Goal: Transaction & Acquisition: Obtain resource

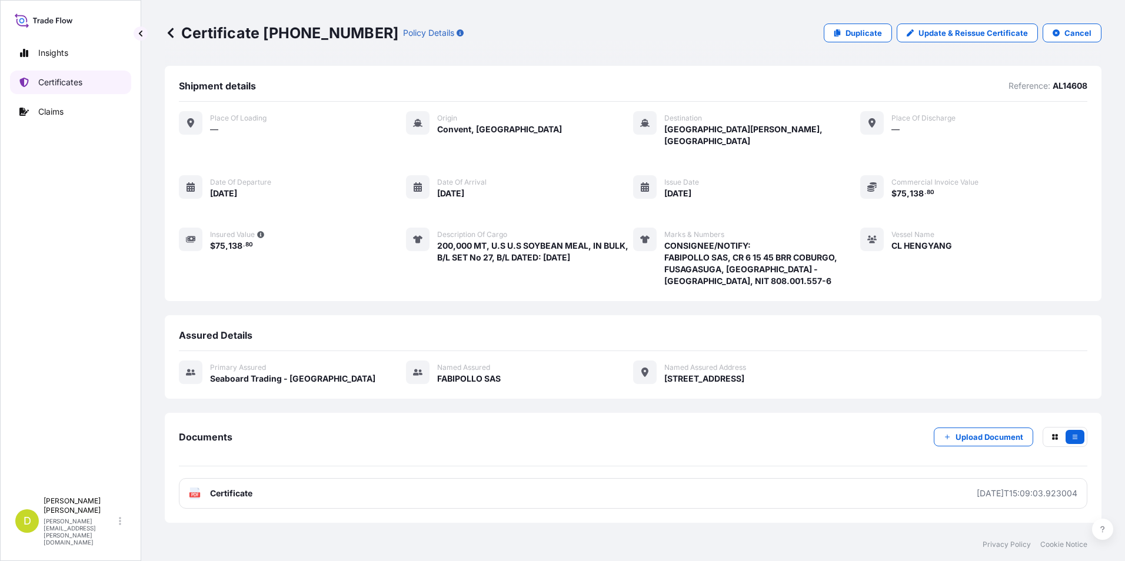
click at [62, 89] on link "Certificates" at bounding box center [70, 83] width 121 height 24
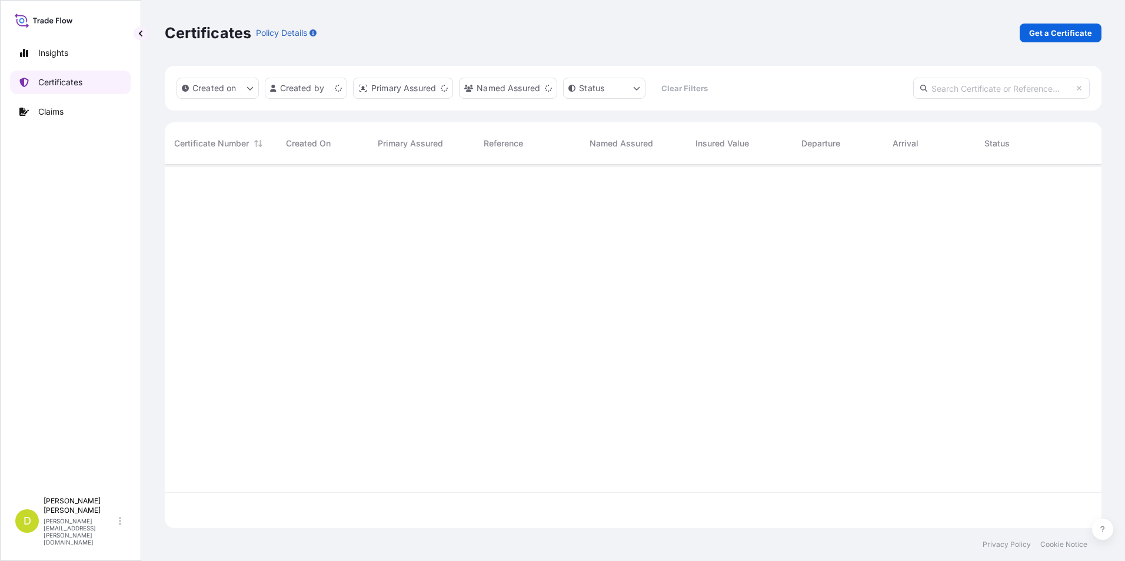
scroll to position [361, 928]
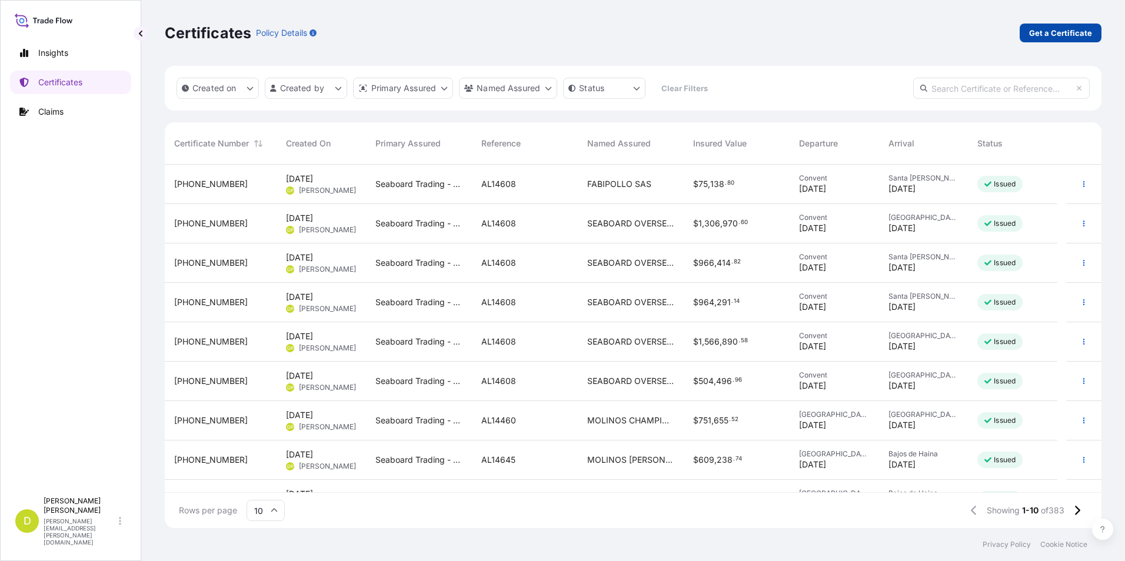
click at [1070, 39] on link "Get a Certificate" at bounding box center [1060, 33] width 82 height 19
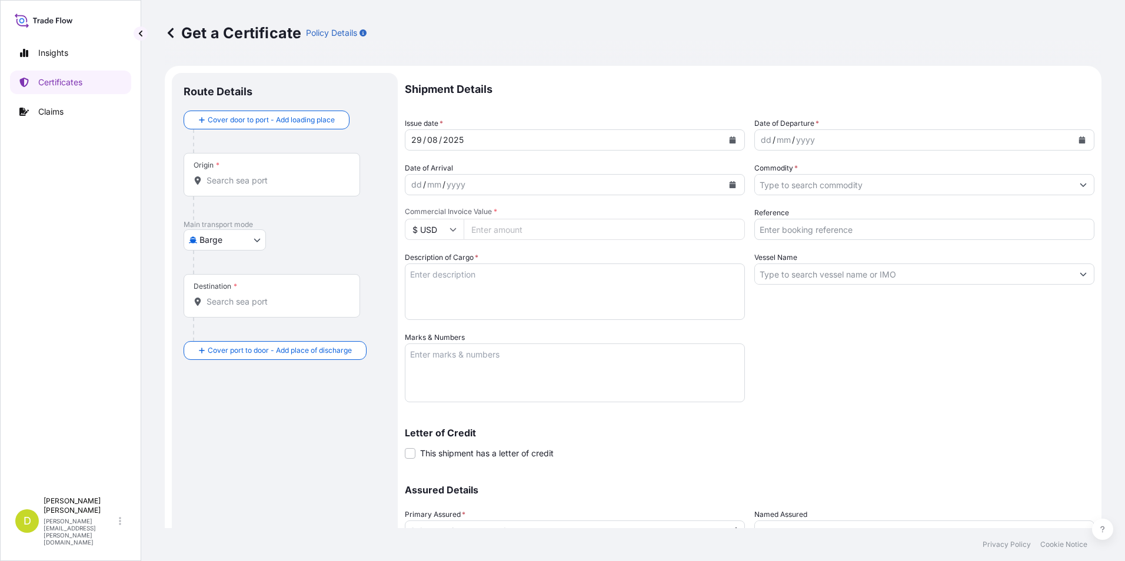
click at [259, 236] on body "Insights Certificates Claims D [PERSON_NAME] [PERSON_NAME][EMAIL_ADDRESS][PERSO…" at bounding box center [562, 280] width 1125 height 561
click at [244, 330] on span "Ocean Vessel" at bounding box center [232, 334] width 52 height 12
select select "Ocean Vessel"
click at [341, 164] on div "Origin *" at bounding box center [272, 180] width 176 height 44
click at [341, 179] on input "Origin *" at bounding box center [275, 185] width 139 height 12
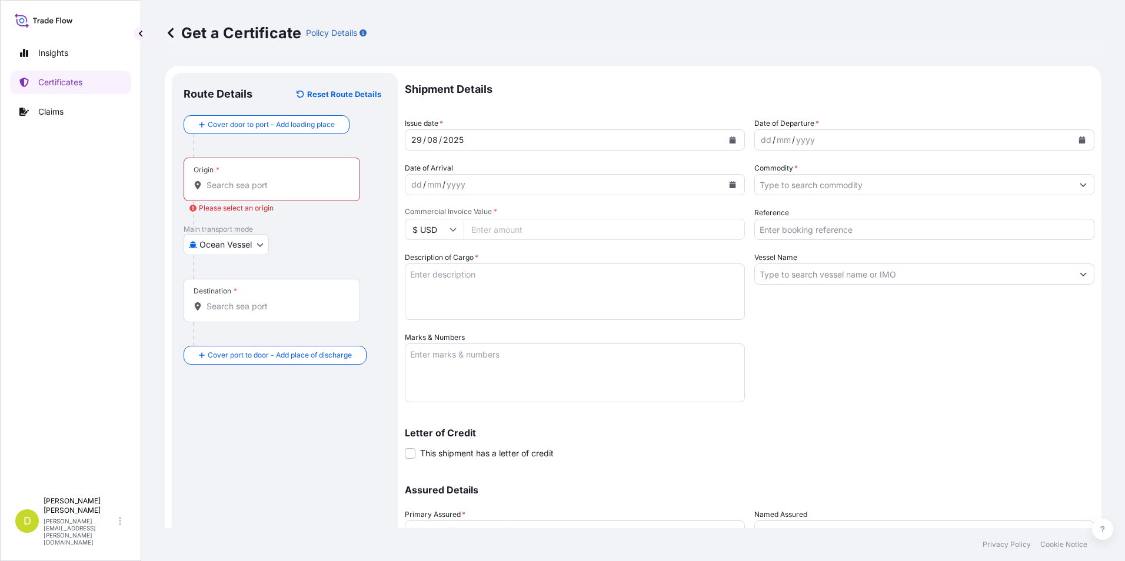
click at [282, 189] on input "Origin * Please select an origin" at bounding box center [275, 185] width 139 height 12
paste input "CONVENT, [US_STATE], U.S.A"
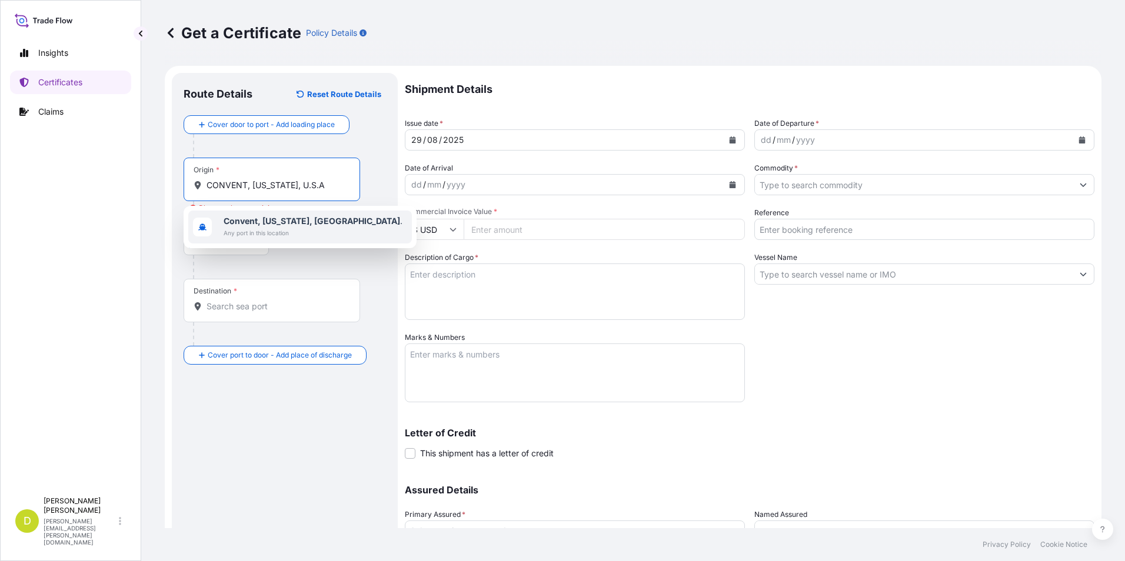
click at [288, 232] on span "Any port in this location" at bounding box center [313, 233] width 179 height 12
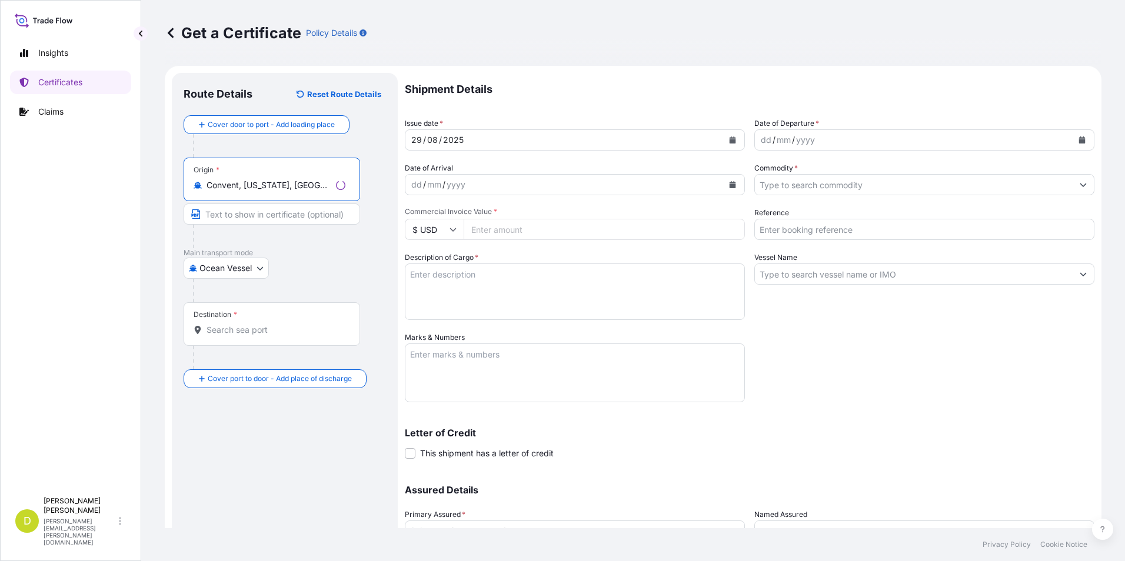
type input "Convent, [US_STATE], [GEOGRAPHIC_DATA]"
click at [278, 218] on input "Text to appear on certificate" at bounding box center [272, 214] width 176 height 21
paste input "CONVENT, [US_STATE], U.S.A"
type input "CONVENT, [US_STATE], U.S.A"
click at [296, 325] on input "Destination *" at bounding box center [275, 330] width 139 height 12
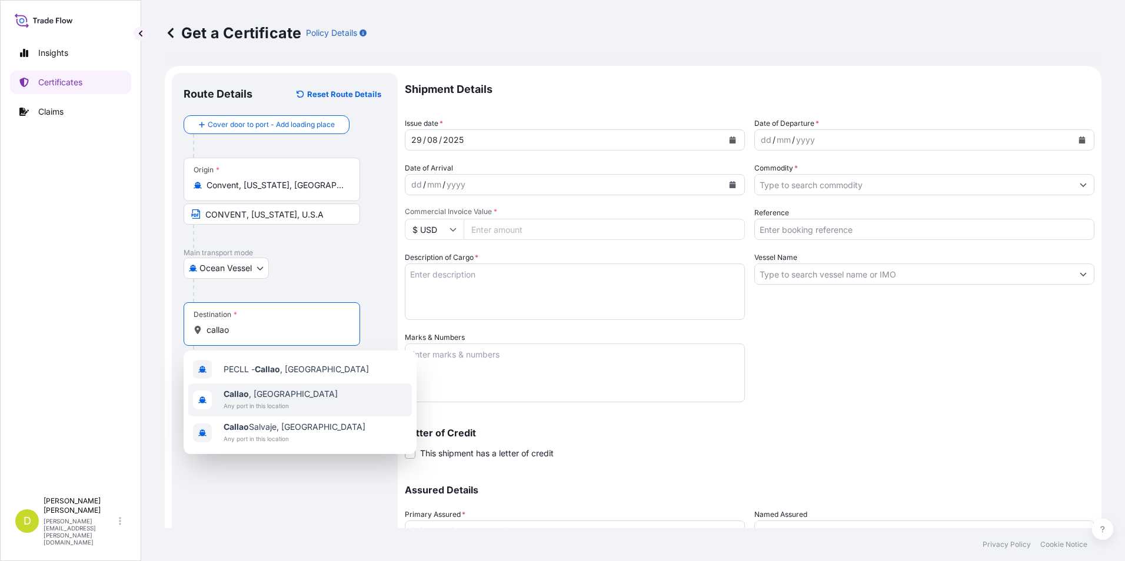
click at [298, 403] on div "[GEOGRAPHIC_DATA] , [GEOGRAPHIC_DATA] Any port in this location" at bounding box center [300, 399] width 224 height 33
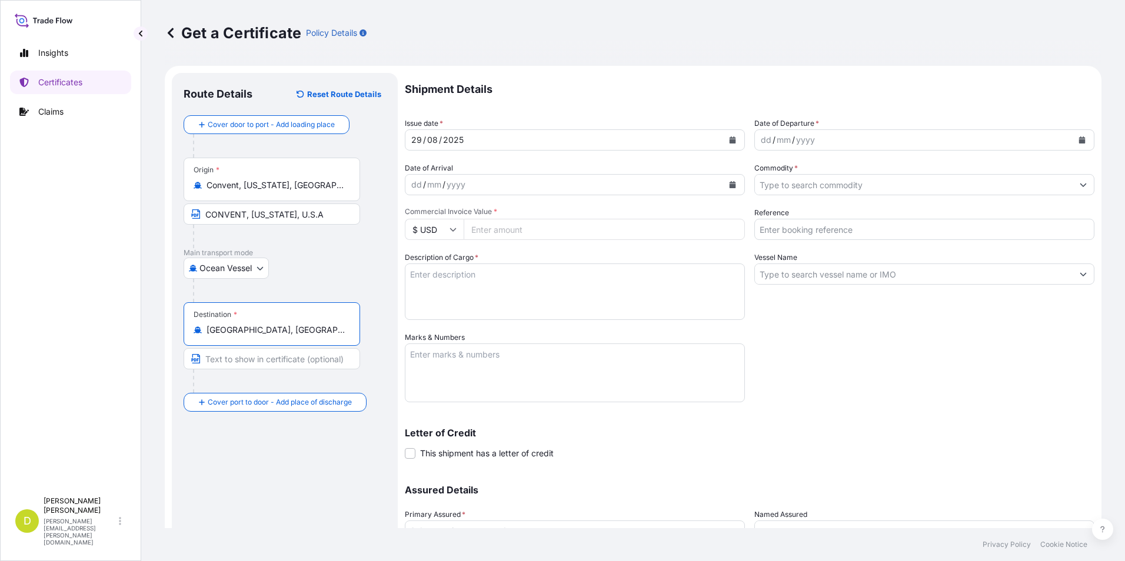
type input "[GEOGRAPHIC_DATA], [GEOGRAPHIC_DATA]"
click at [268, 353] on input "Text to appear on certificate" at bounding box center [272, 358] width 176 height 21
paste input "CALLAO, [GEOGRAPHIC_DATA] AND/OR CHANCAY, [GEOGRAPHIC_DATA]"
type input "CALLAO, [GEOGRAPHIC_DATA] AND/OR CHANCAY, [GEOGRAPHIC_DATA]"
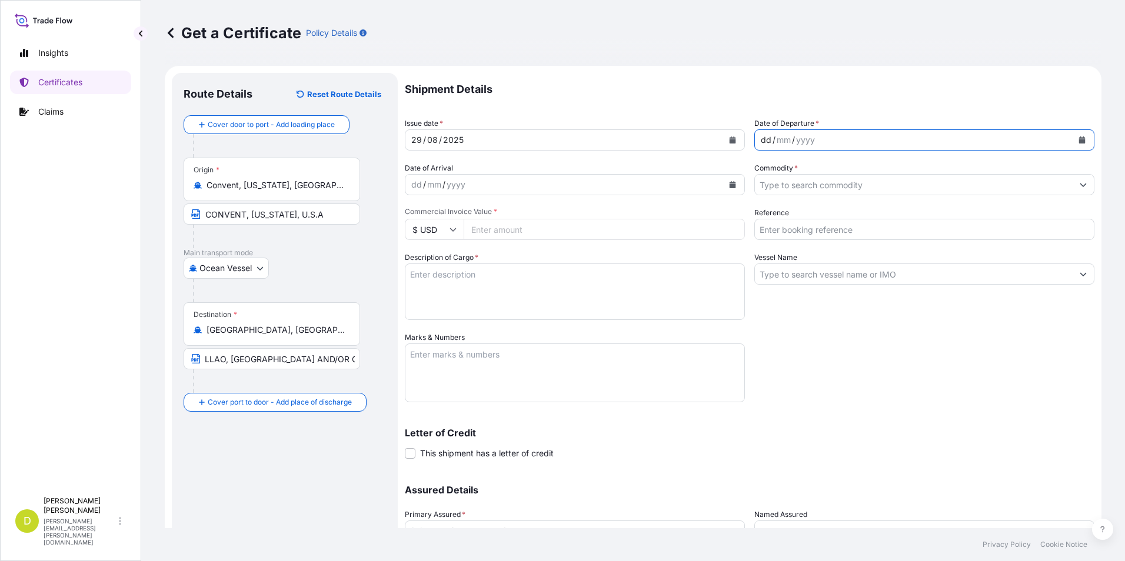
scroll to position [0, 0]
click at [759, 137] on div "dd" at bounding box center [765, 140] width 13 height 14
click at [759, 139] on div "dd" at bounding box center [765, 140] width 13 height 14
click at [420, 188] on div "dd" at bounding box center [416, 185] width 13 height 14
click at [421, 185] on div "dd" at bounding box center [416, 185] width 13 height 14
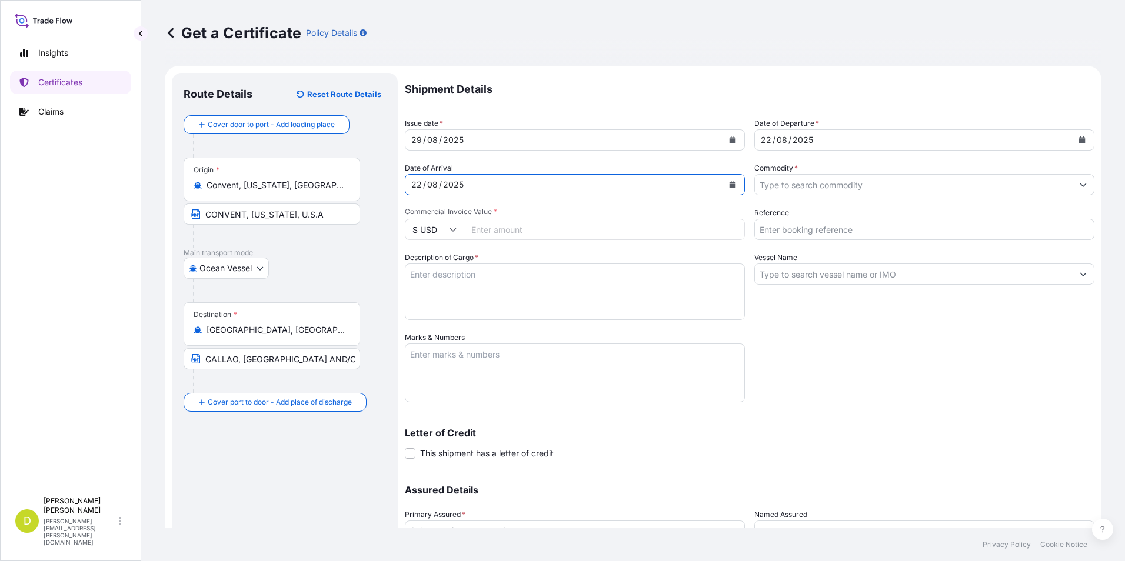
click at [870, 183] on input "Commodity *" at bounding box center [914, 184] width 318 height 21
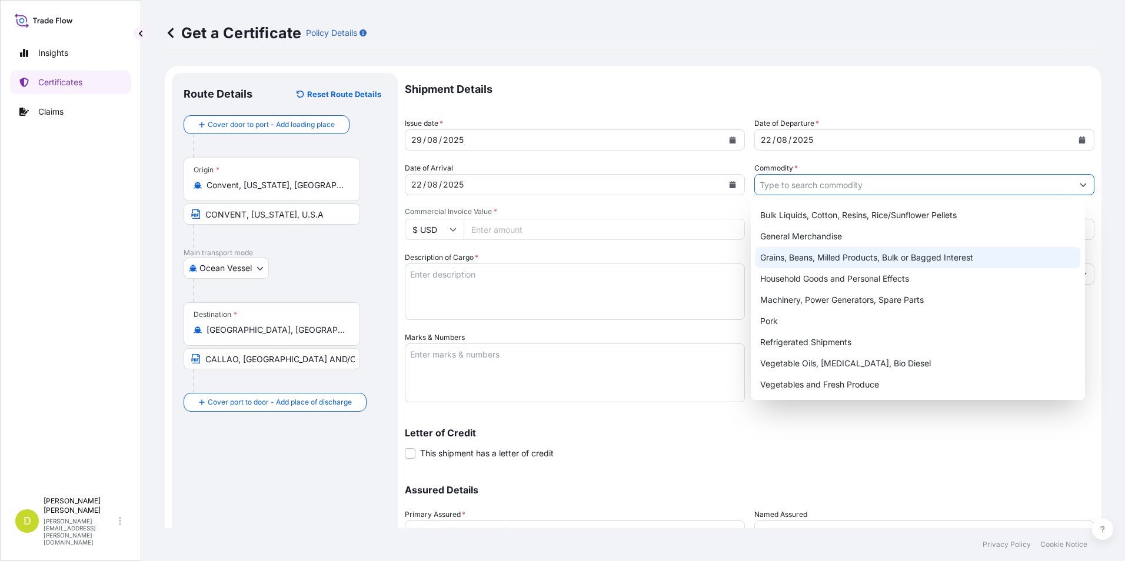
click at [826, 257] on div "Grains, Beans, Milled Products, Bulk or Bagged Interest" at bounding box center [917, 257] width 325 height 21
type input "Grains, Beans, Milled Products, Bulk or Bagged Interest"
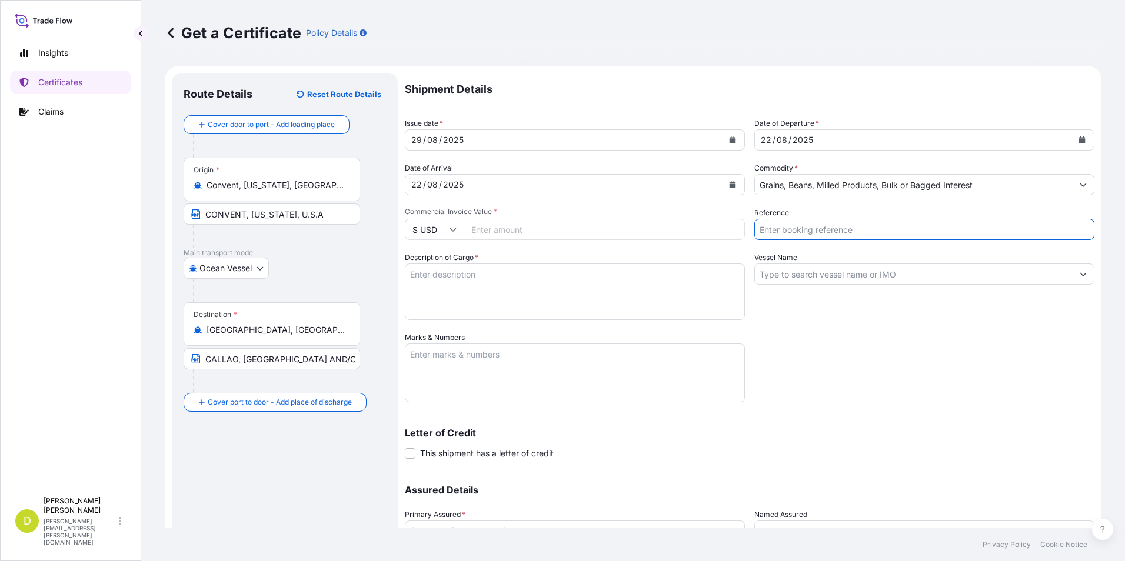
click at [782, 229] on input "Reference" at bounding box center [924, 229] width 340 height 21
type input "a"
type input "AL14264"
click at [810, 274] on input "Vessel Name" at bounding box center [914, 273] width 318 height 21
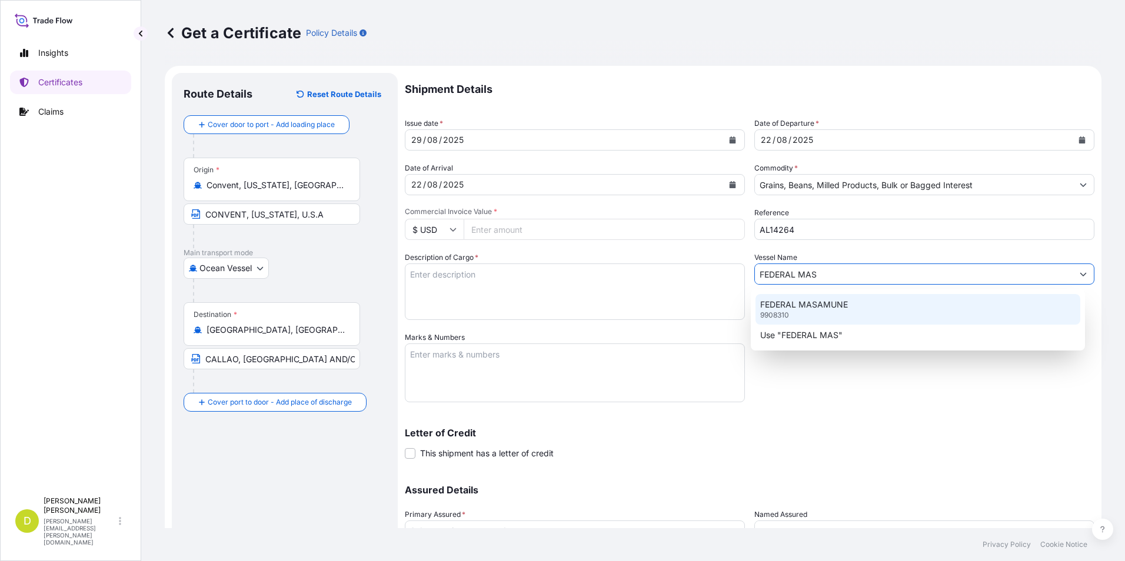
click at [823, 302] on p "FEDERAL MASAMUNE" at bounding box center [804, 305] width 88 height 12
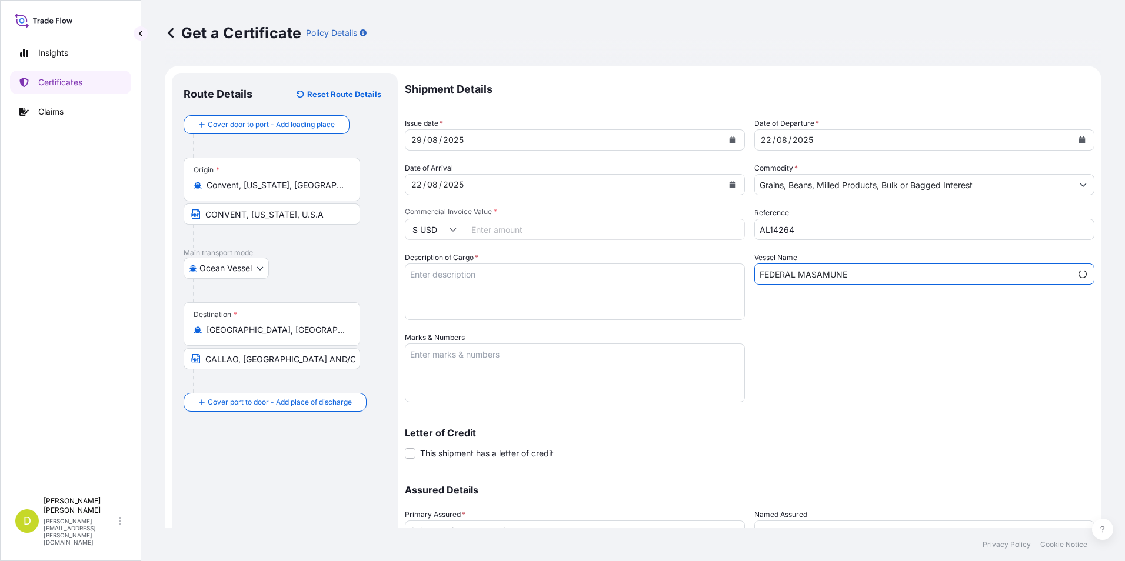
type input "FEDERAL MASAMUNE"
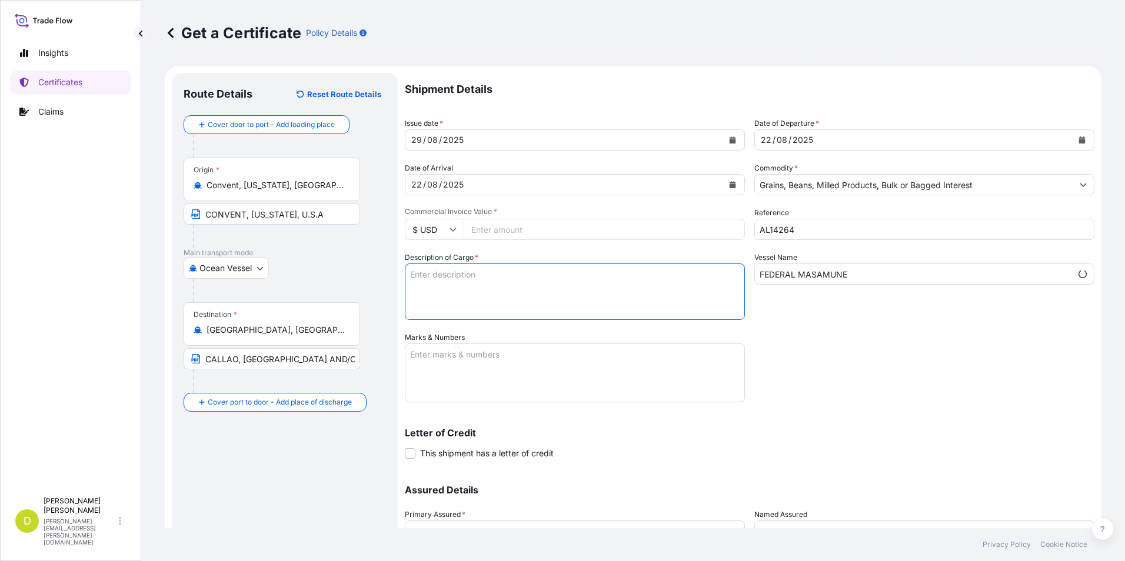
click at [564, 274] on textarea "Description of Cargo *" at bounding box center [575, 291] width 340 height 56
click at [548, 272] on textarea "Description of Cargo *" at bounding box center [575, 291] width 340 height 56
paste textarea "27.249,805"
click at [604, 279] on textarea "27.249,805" at bounding box center [575, 291] width 340 height 56
click at [528, 252] on div "Description of Cargo * 27.249,805" at bounding box center [575, 286] width 340 height 68
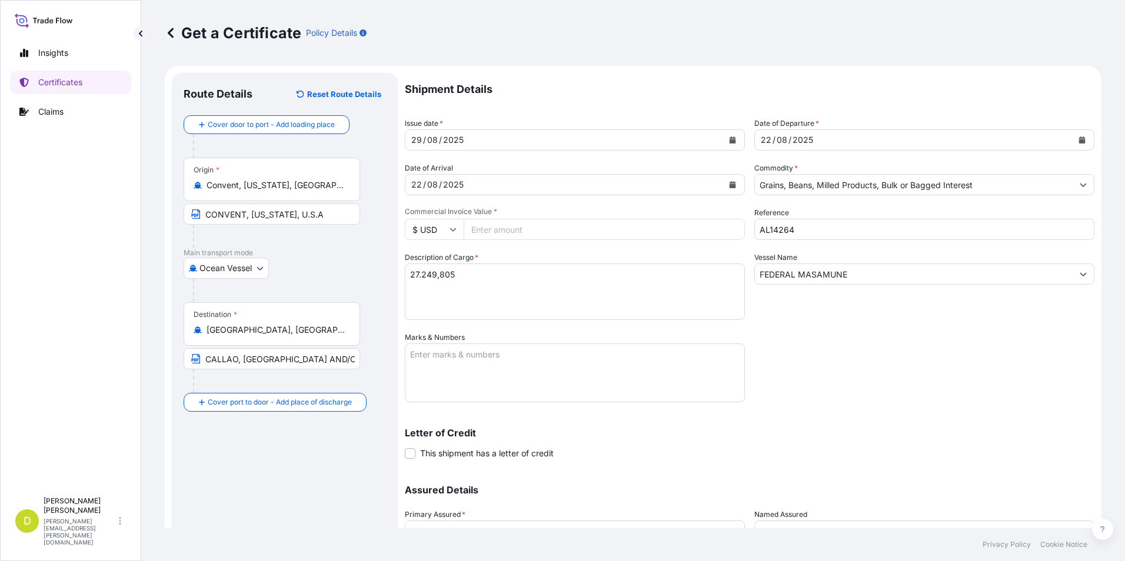
click at [518, 273] on textarea "27.249,805" at bounding box center [575, 291] width 340 height 56
paste textarea "U.S. SOFT RED WINTER WHEAT #2 OR BETTER, IN BULK"
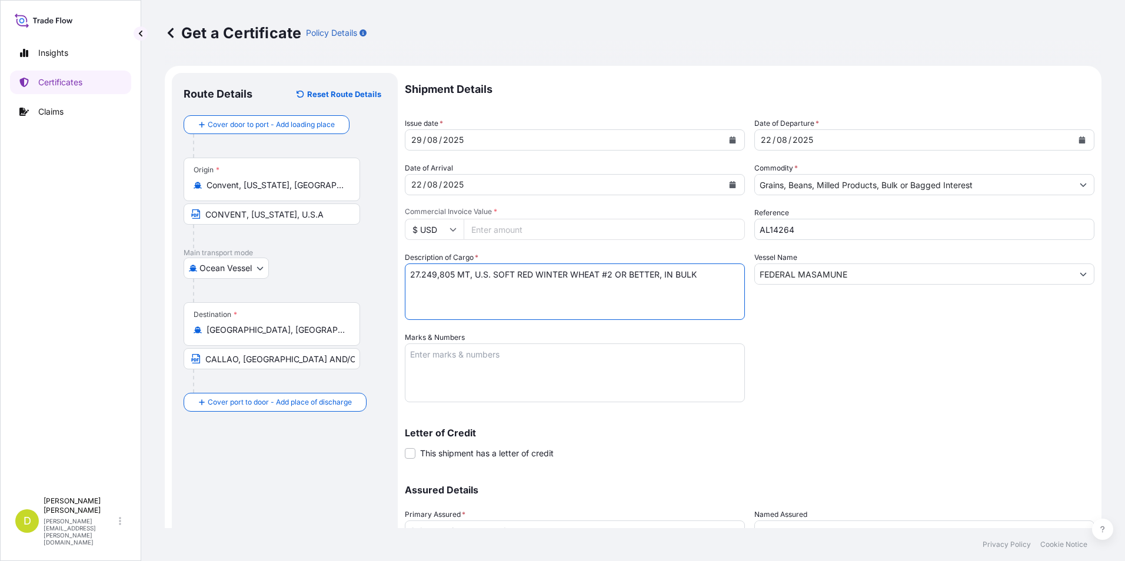
click at [704, 275] on textarea "27.249,805 MT, U.S. SOFT RED WINTER WHEAT #2 OR BETTER, IN BULK" at bounding box center [575, 291] width 340 height 56
type textarea "27.249,805 MT, U.S. SOFT RED WINTER WHEAT #2 OR BETTER, IN BULK,"
click at [728, 274] on textarea "27.249,805 MT, U.S. SOFT RED WINTER WHEAT #2 OR BETTER, IN BULK," at bounding box center [575, 291] width 340 height 56
click at [606, 369] on textarea "Marks & Numbers" at bounding box center [575, 372] width 340 height 59
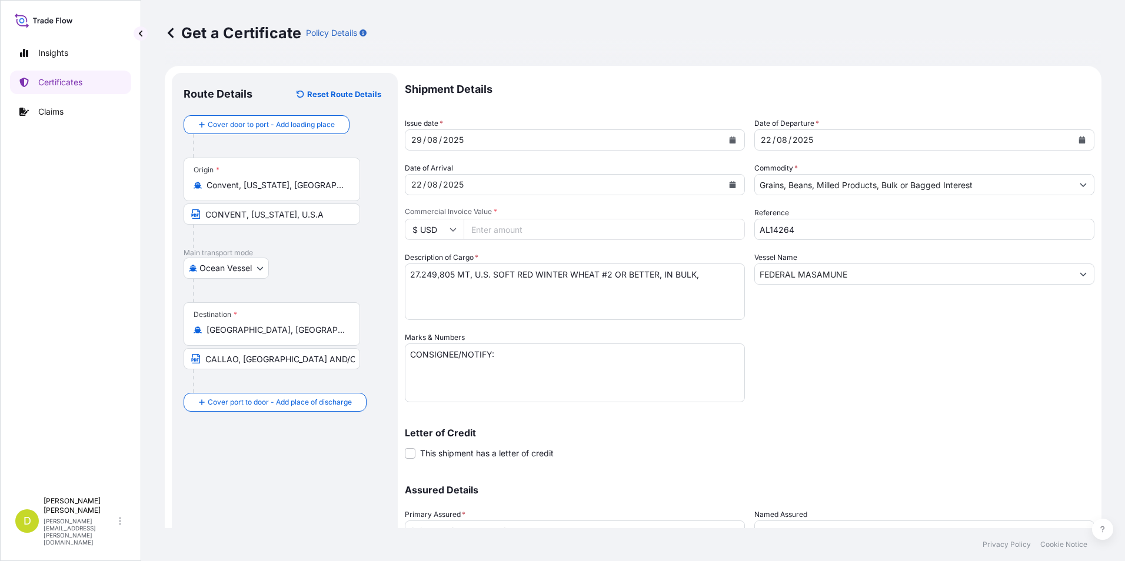
click at [448, 391] on textarea "CONSIGNEE/NOTIFY:" at bounding box center [575, 372] width 340 height 59
paste textarea ""SEABOARD OVERSEAS PERU S.A. [STREET_ADDRESS][PERSON_NAME] (TORRE CROMO) . [GEO…"
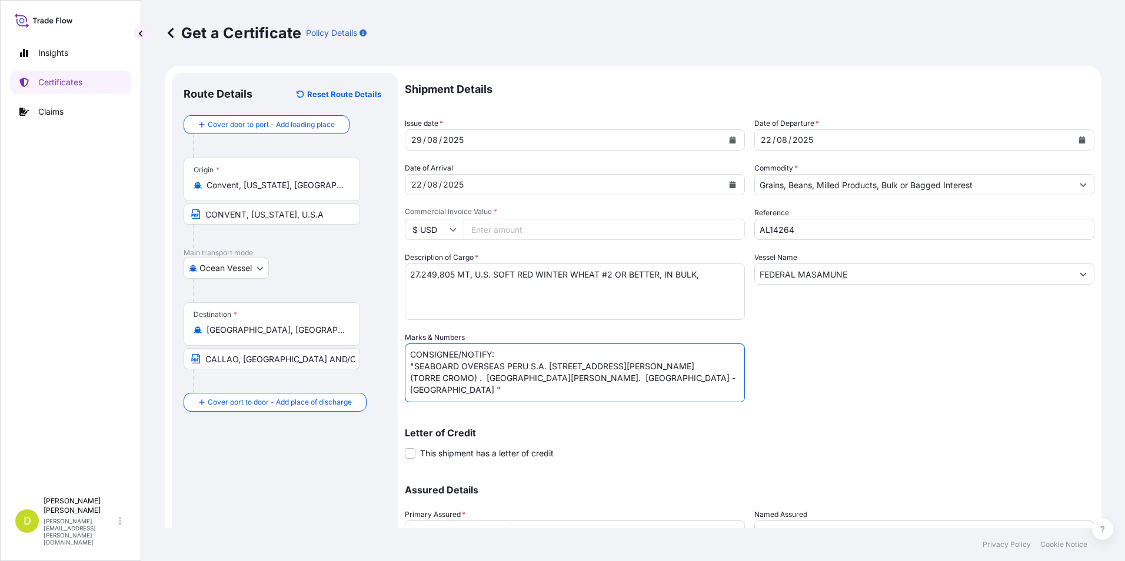
scroll to position [5, 0]
drag, startPoint x: 413, startPoint y: 359, endPoint x: 456, endPoint y: 361, distance: 42.4
click at [414, 359] on textarea "CONSIGNEE/NOTIFY: "SEABOARD OVERSEAS PERU S.A. [STREET_ADDRESS][PERSON_NAME] (T…" at bounding box center [575, 372] width 340 height 59
click at [411, 385] on textarea "CONSIGNEE/NOTIFY: SEABOARD OVERSEAS PERU S.A. [STREET_ADDRESS][PERSON_NAME] (TO…" at bounding box center [575, 372] width 340 height 59
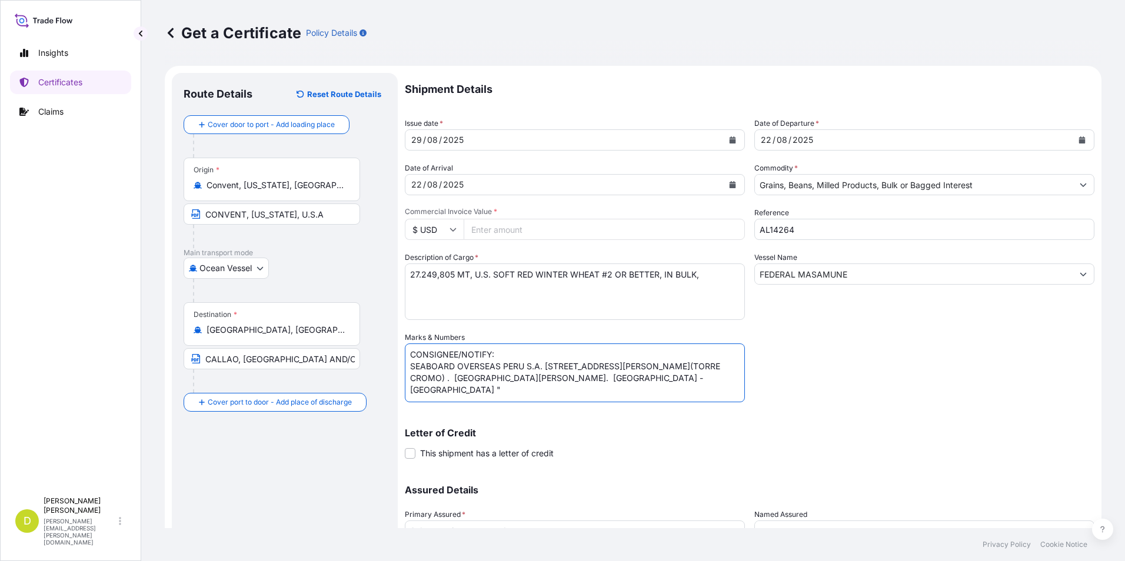
click at [615, 381] on textarea "CONSIGNEE/NOTIFY: SEABOARD OVERSEAS PERU S.A. [STREET_ADDRESS][PERSON_NAME](TOR…" at bounding box center [575, 372] width 340 height 59
type textarea "CONSIGNEE/NOTIFY: SEABOARD OVERSEAS PERU S.A. [STREET_ADDRESS][PERSON_NAME](TOR…"
click at [707, 275] on textarea "27.249,805 MT, U.S. SOFT RED WINTER WHEAT #2 OR BETTER, IN BULK," at bounding box center [575, 291] width 340 height 56
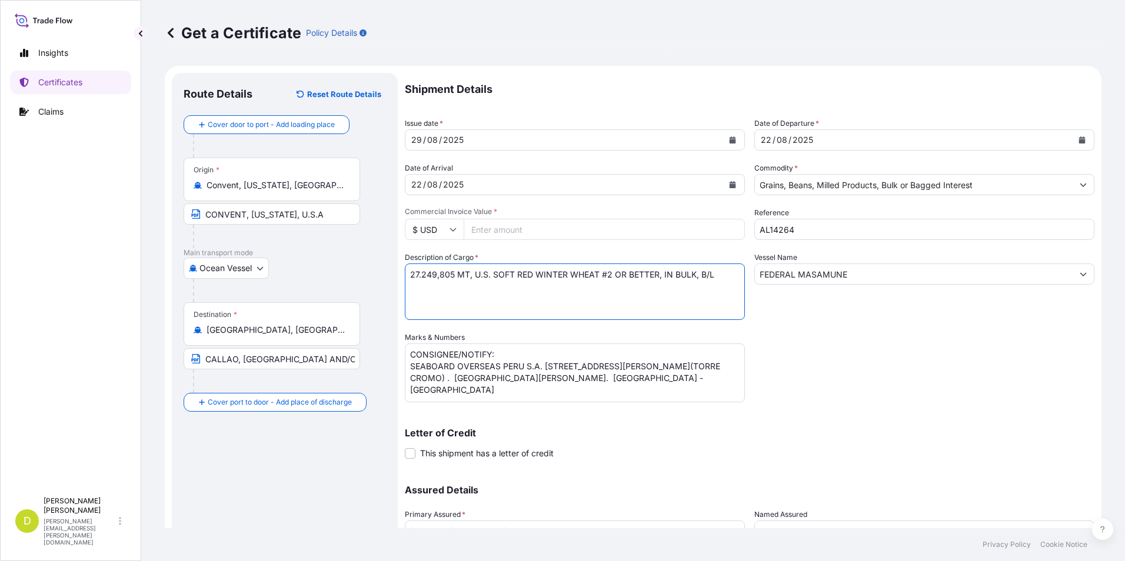
click at [732, 275] on textarea "27.249,805 MT, U.S. SOFT RED WINTER WHEAT #2 OR BETTER, IN BULK, B/L" at bounding box center [575, 291] width 340 height 56
paste textarea "Set No 1"
click at [620, 288] on textarea "27.249,805 MT, U.S. SOFT RED WINTER WHEAT #2 OR BETTER, IN BULK, B/L Set No 1" at bounding box center [575, 291] width 340 height 56
click at [581, 293] on textarea "27.249,805 MT, U.S. SOFT RED WINTER WHEAT #2 OR BETTER, IN BULK, B/L Set No 1," at bounding box center [575, 291] width 340 height 56
click at [581, 287] on textarea "27.249,805 MT, U.S. SOFT RED WINTER WHEAT #2 OR BETTER, IN BULK, B/L Set No 1," at bounding box center [575, 291] width 340 height 56
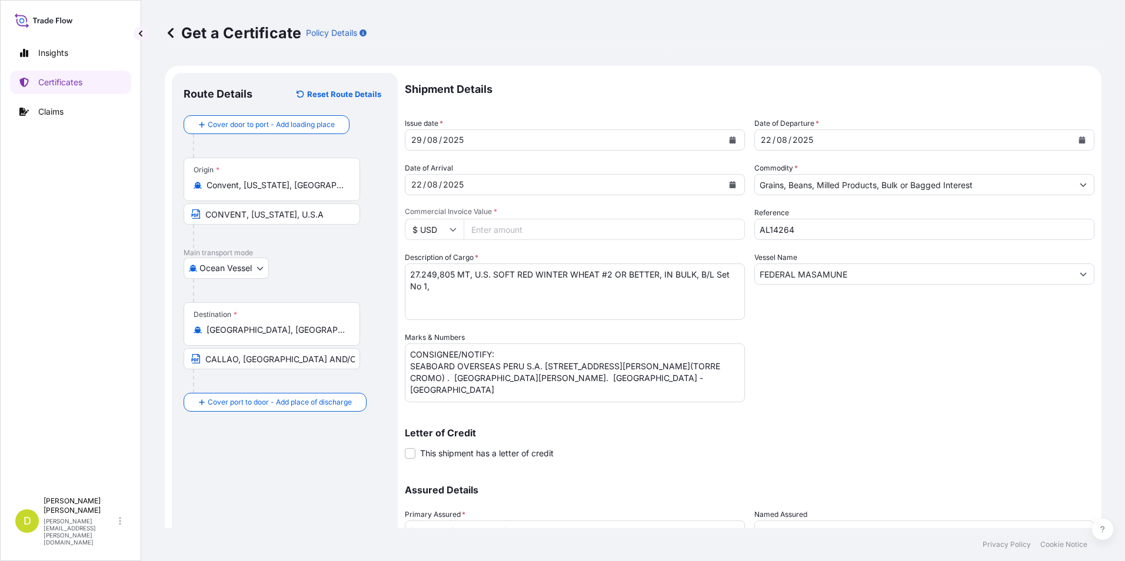
click at [509, 295] on textarea "27.249,805 MT, U.S. SOFT RED WINTER WHEAT #2 OR BETTER, IN BULK, B/L Set No 1," at bounding box center [575, 291] width 340 height 56
click at [516, 290] on textarea "27.249,805 MT, U.S. SOFT RED WINTER WHEAT #2 OR BETTER, IN BULK, B/L Set No 1," at bounding box center [575, 291] width 340 height 56
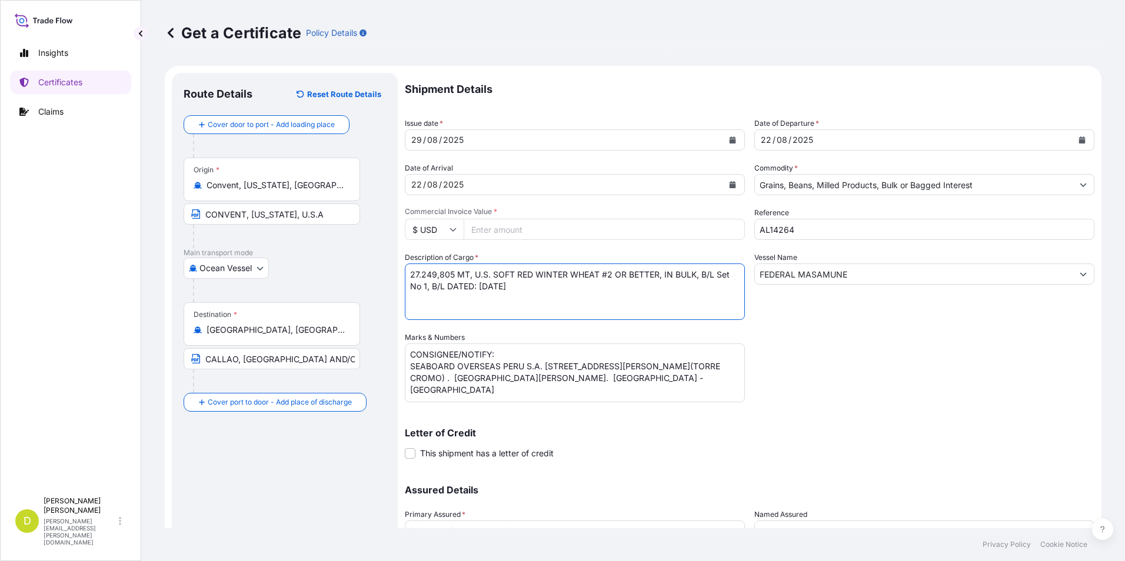
type textarea "27.249,805 MT, U.S. SOFT RED WINTER WHEAT #2 OR BETTER, IN BULK, B/L Set No 1, …"
click at [672, 373] on textarea "CONSIGNEE/NOTIFY: SEABOARD OVERSEAS PERU S.A. [STREET_ADDRESS][PERSON_NAME](TOR…" at bounding box center [575, 372] width 340 height 59
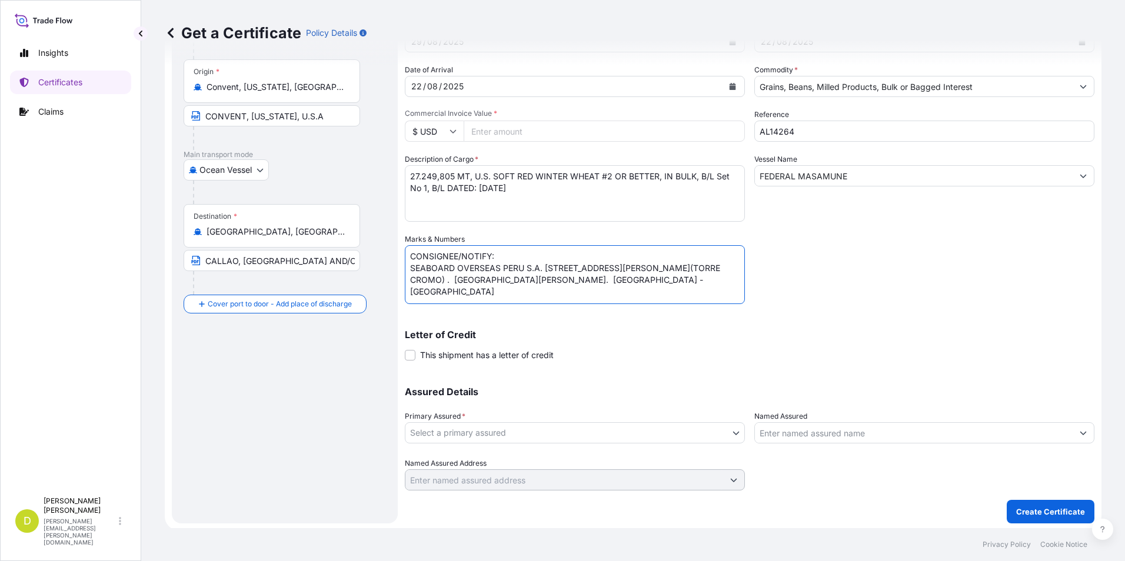
scroll to position [101, 0]
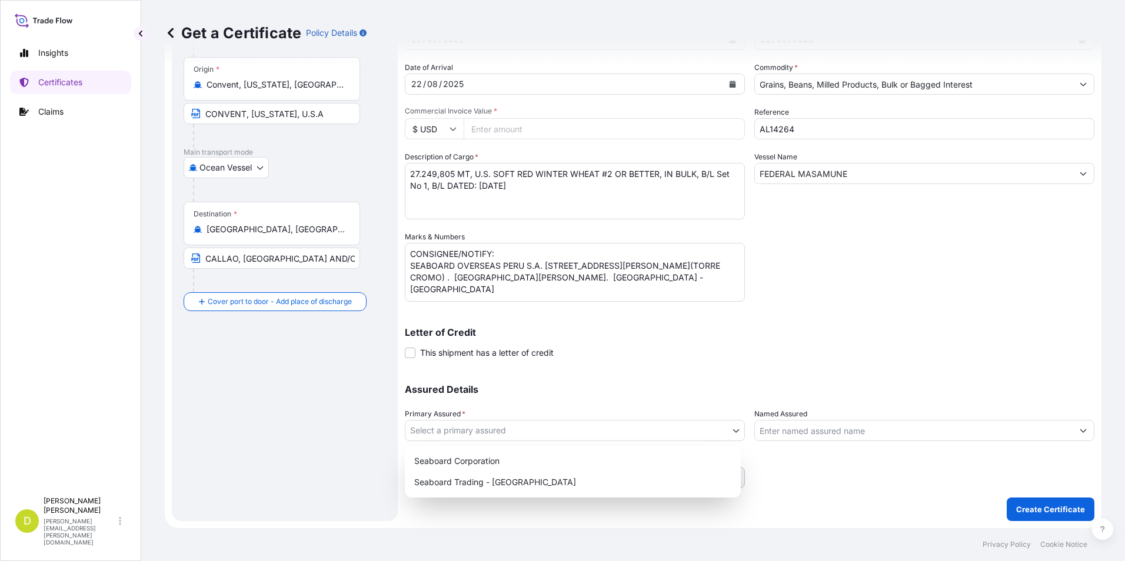
click at [595, 431] on body "Insights Certificates Claims D [PERSON_NAME] [PERSON_NAME][EMAIL_ADDRESS][PERSO…" at bounding box center [562, 280] width 1125 height 561
click at [563, 479] on div "Seaboard Trading - [GEOGRAPHIC_DATA]" at bounding box center [572, 482] width 326 height 21
select select "31639"
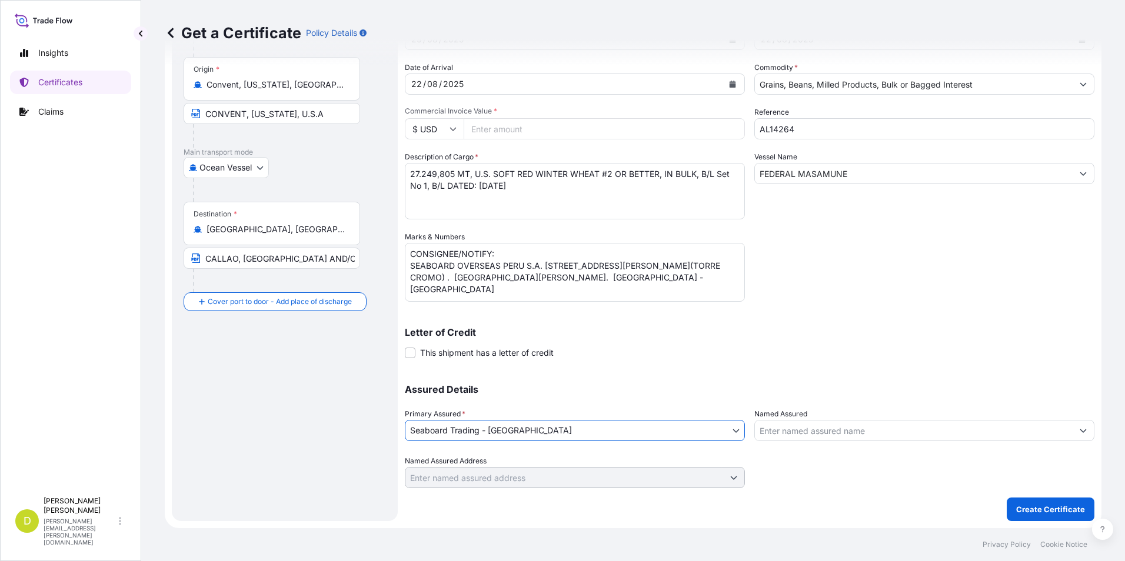
click at [813, 435] on input "Named Assured" at bounding box center [914, 430] width 318 height 21
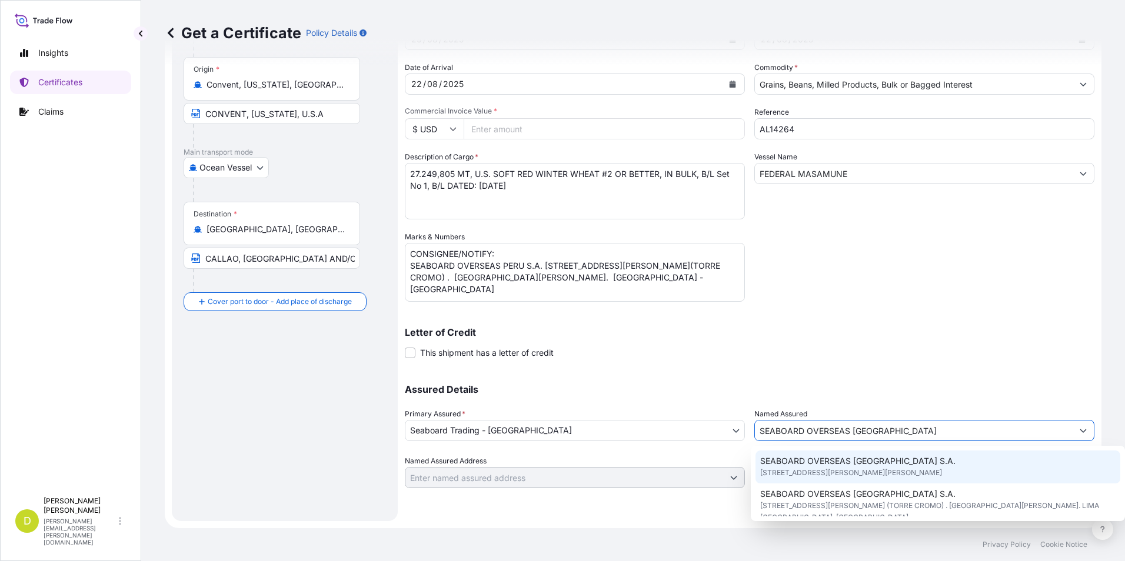
click at [856, 465] on span "SEABOARD OVERSEAS [GEOGRAPHIC_DATA] S.A." at bounding box center [857, 461] width 195 height 12
type input "SEABOARD OVERSEAS [GEOGRAPHIC_DATA] S.A."
type input "[STREET_ADDRESS][PERSON_NAME][PERSON_NAME]"
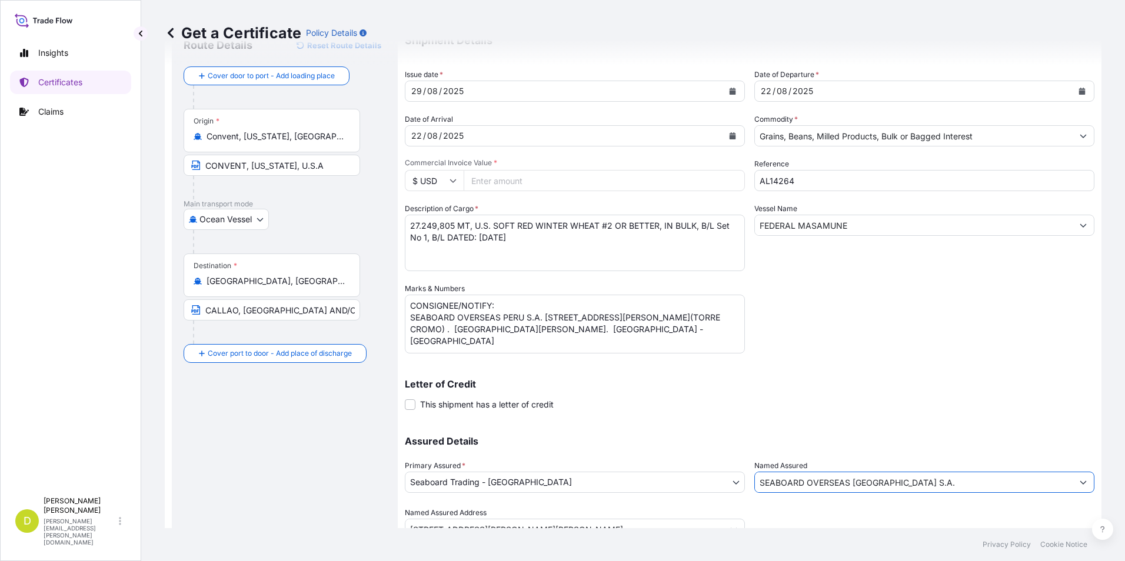
scroll to position [0, 0]
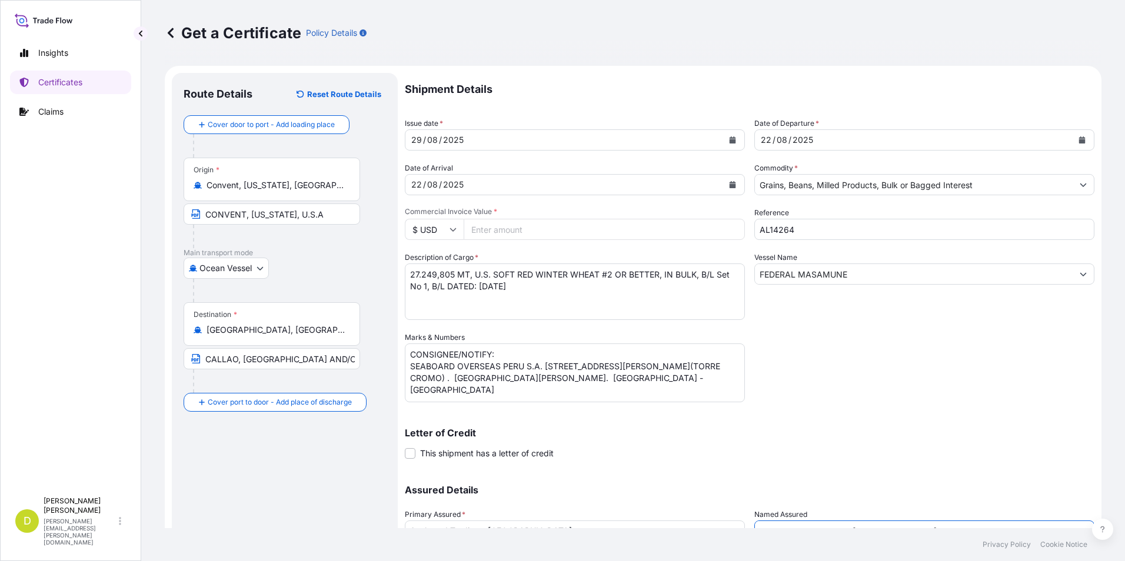
type input "SEABOARD OVERSEAS [GEOGRAPHIC_DATA] S.A."
click at [618, 245] on div "Shipment Details Issue date * [DATE] Date of Departure * [DATE] Date of Arrival…" at bounding box center [749, 331] width 689 height 516
click at [623, 237] on input "Commercial Invoice Value *" at bounding box center [603, 229] width 281 height 21
type input "7005407"
type input "7005407.12"
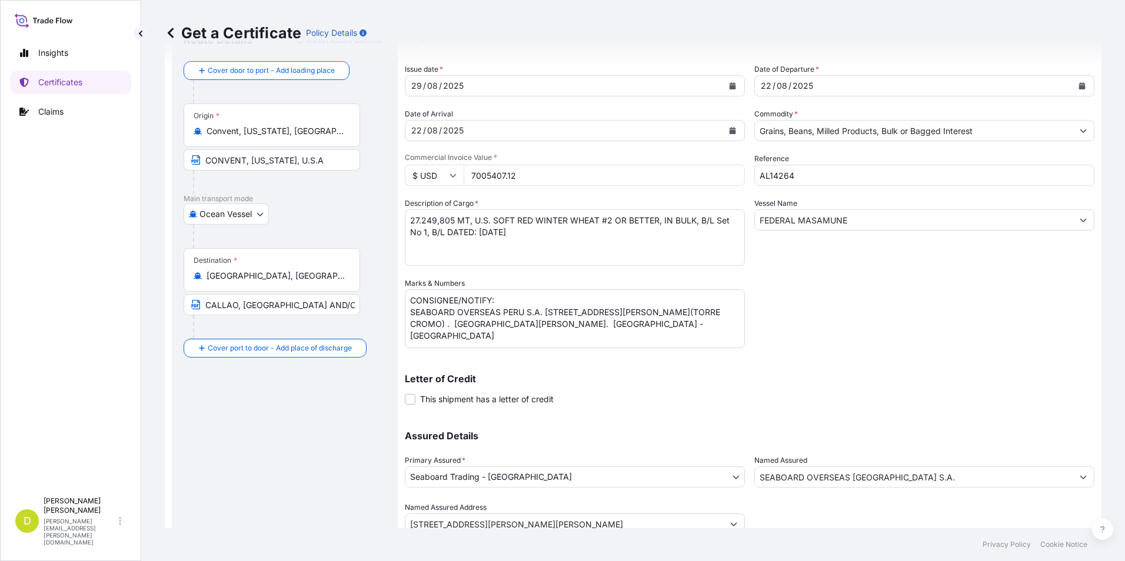
scroll to position [101, 0]
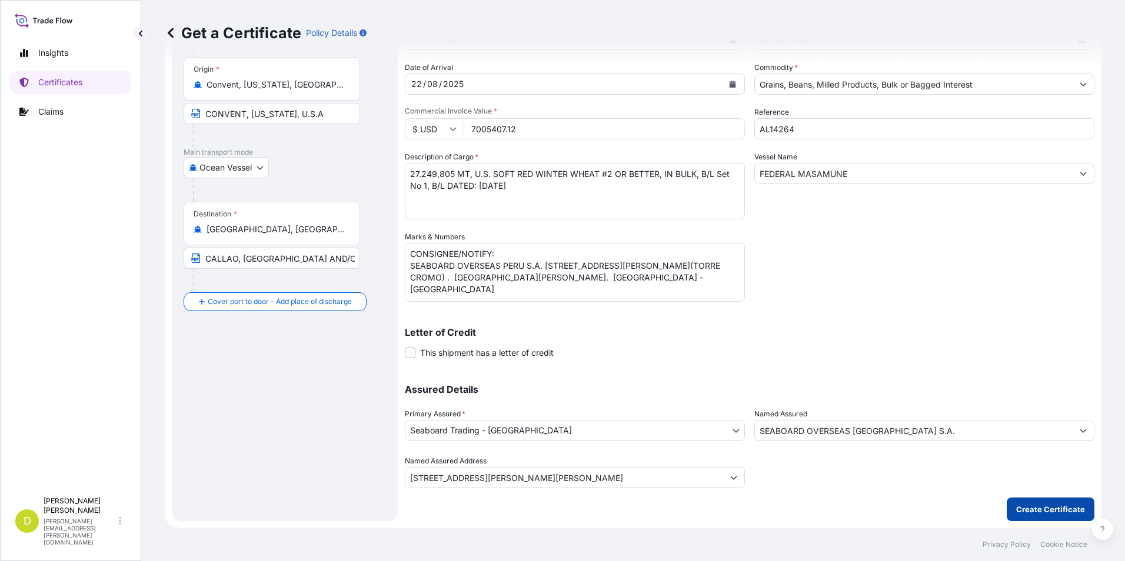
click at [1016, 510] on p "Create Certificate" at bounding box center [1050, 509] width 69 height 12
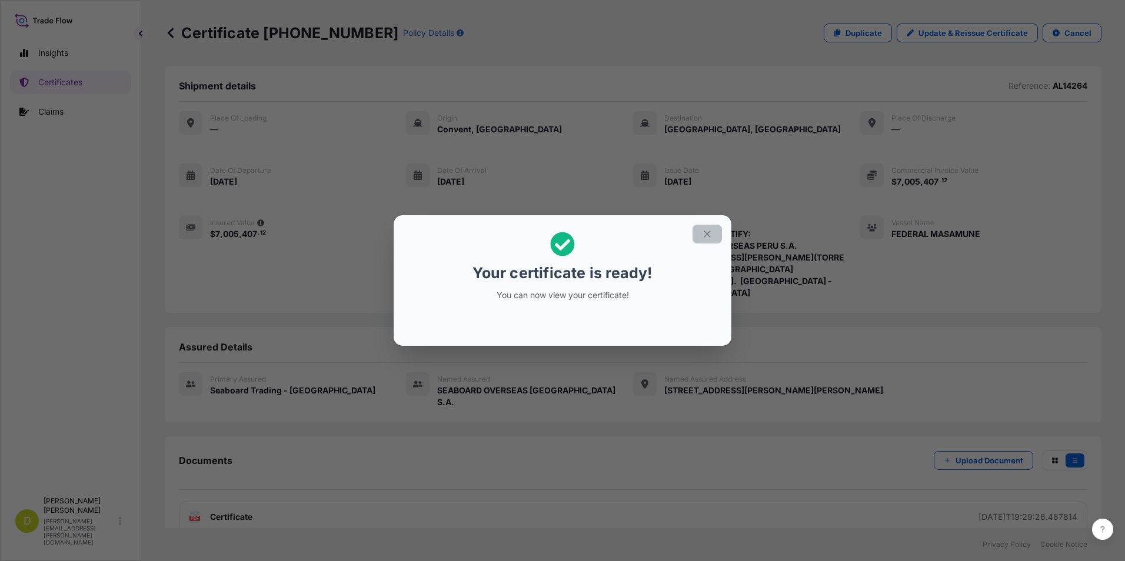
click at [708, 232] on icon "button" at bounding box center [707, 234] width 11 height 11
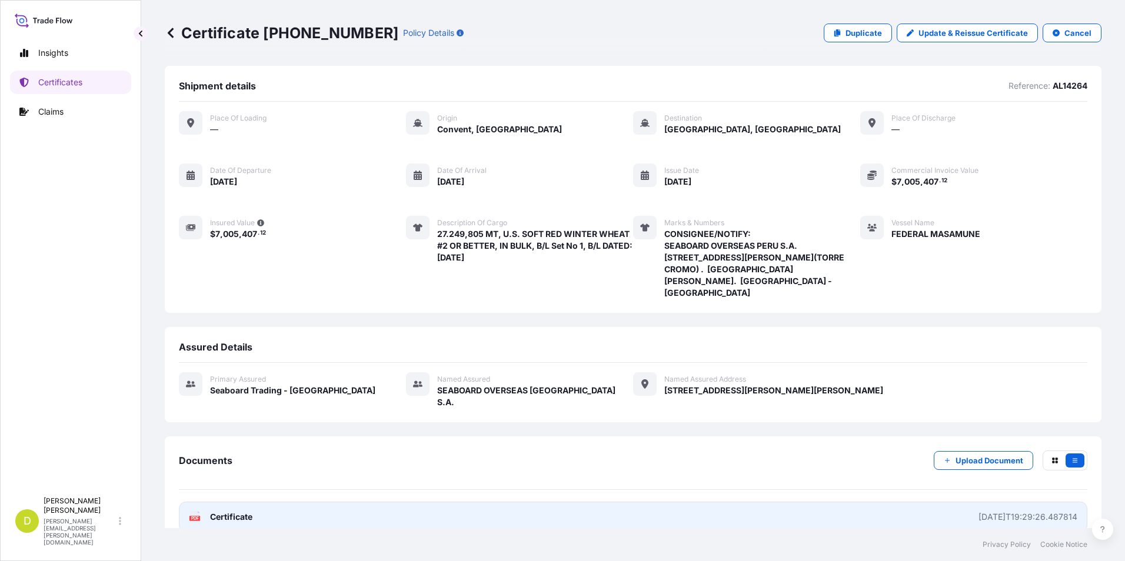
click at [914, 502] on link "PDF Certificate [DATE]T19:29:26.487814" at bounding box center [633, 517] width 908 height 31
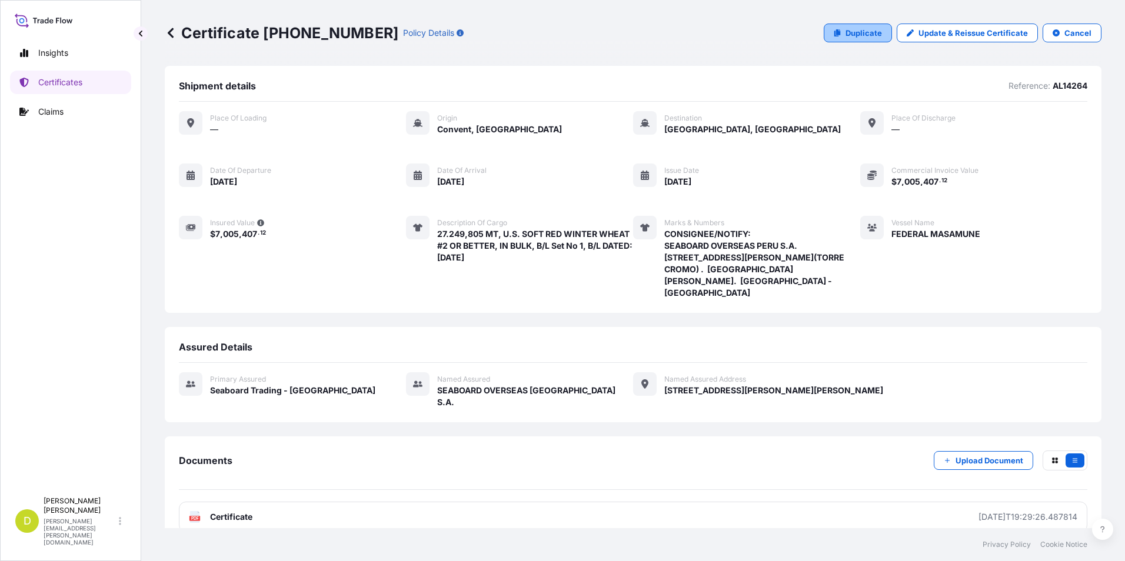
click at [845, 36] on p "Duplicate" at bounding box center [863, 33] width 36 height 12
select select "Ocean Vessel"
select select "31639"
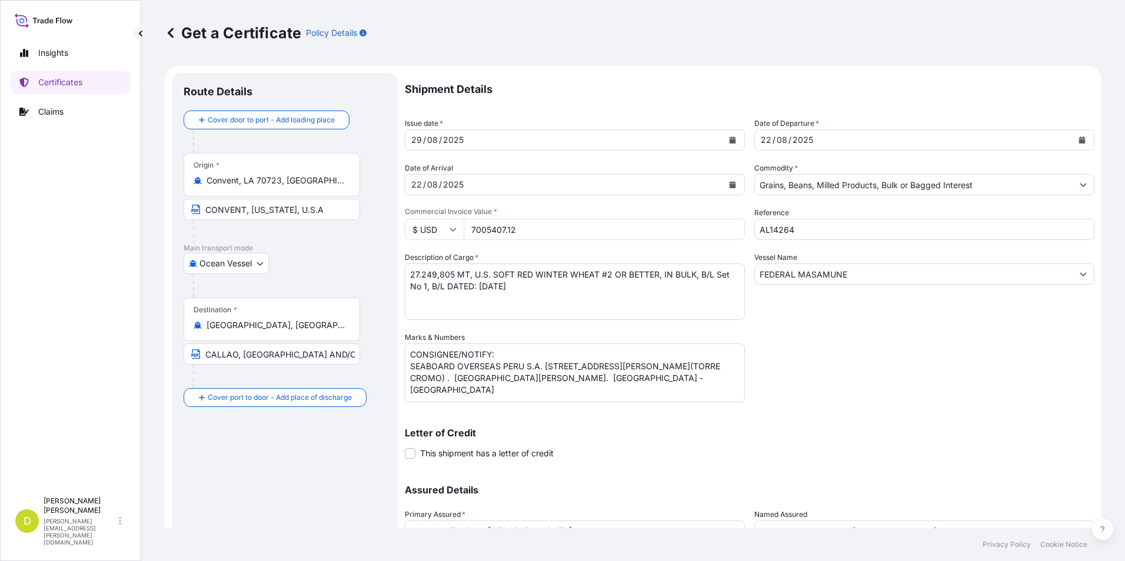
drag, startPoint x: 290, startPoint y: 254, endPoint x: 293, endPoint y: 245, distance: 9.9
click at [290, 254] on div "Ocean Vessel [GEOGRAPHIC_DATA]" at bounding box center [285, 263] width 202 height 21
click at [919, 228] on input "AL14264" at bounding box center [924, 229] width 340 height 21
drag, startPoint x: 598, startPoint y: 248, endPoint x: 442, endPoint y: 272, distance: 158.2
click at [599, 248] on div "Shipment Details Issue date * [DATE] Date of Departure * [DATE] Date of Arrival…" at bounding box center [749, 331] width 689 height 516
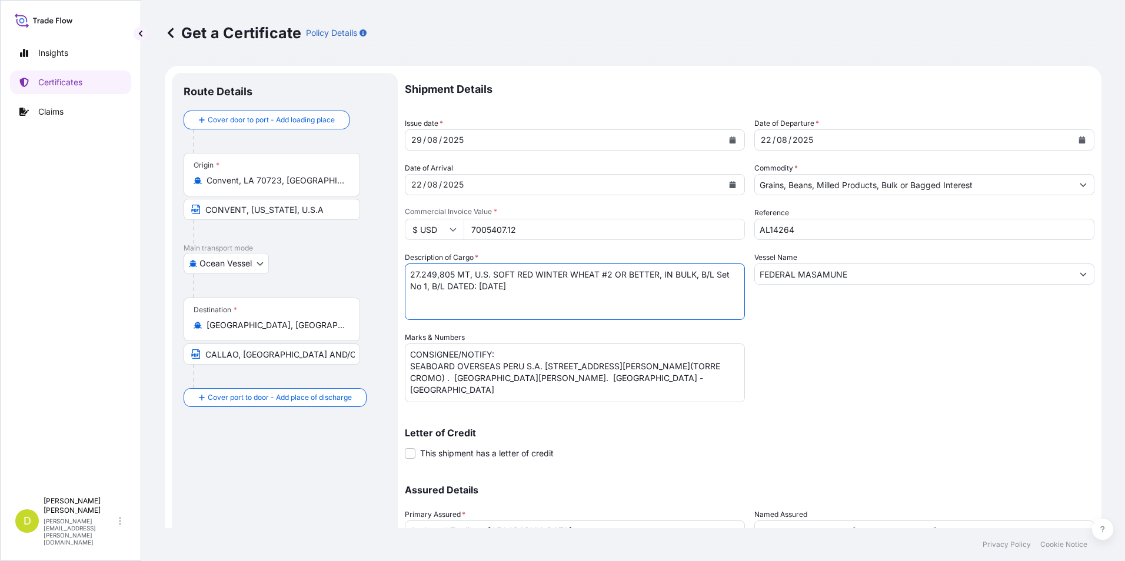
drag, startPoint x: 452, startPoint y: 276, endPoint x: 387, endPoint y: 276, distance: 65.3
click at [387, 276] on form "Route Details Cover door to port - Add loading place Place of loading Road / [G…" at bounding box center [633, 347] width 936 height 563
paste textarea "2.200,000"
click at [425, 285] on textarea "27.249,805 MT, U.S. SOFT RED WINTER WHEAT #2 OR BETTER, IN BULK, B/L Set No 1, …" at bounding box center [575, 291] width 340 height 56
type textarea "2.200,000 MT, U.S. SOFT RED WINTER WHEAT #2 OR BETTER, IN BULK, B/L Set No 2, B…"
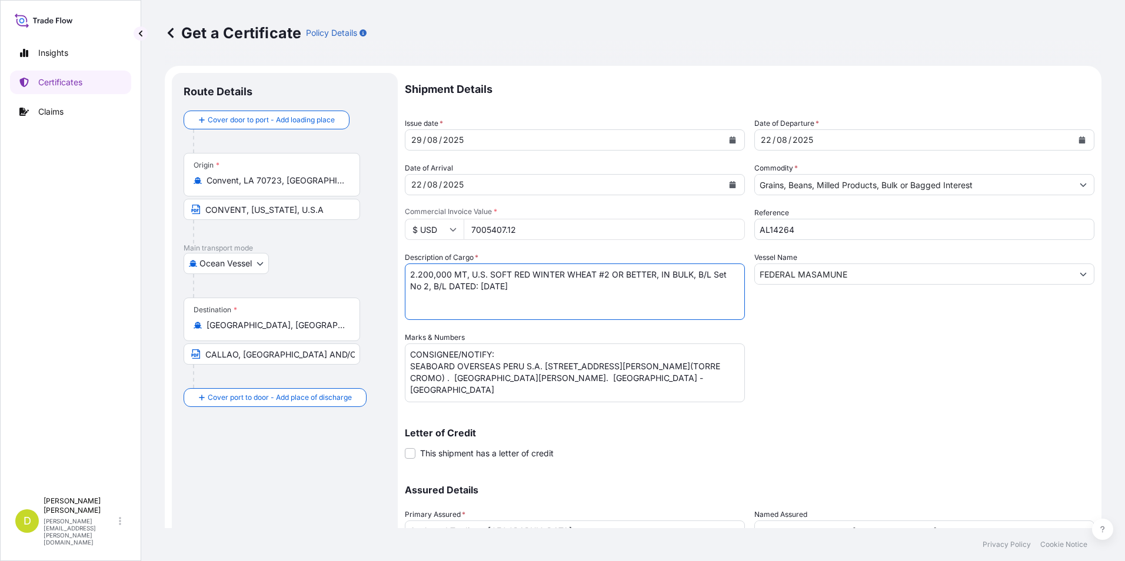
click at [548, 228] on input "7005407.12" at bounding box center [603, 229] width 281 height 21
type input "565578.20"
click at [564, 274] on textarea "27.249,805 MT, U.S. SOFT RED WINTER WHEAT #2 OR BETTER, IN BULK, B/L Set No 1, …" at bounding box center [575, 291] width 340 height 56
drag, startPoint x: 514, startPoint y: 315, endPoint x: 607, endPoint y: 364, distance: 105.0
click at [514, 315] on textarea "27.249,805 MT, U.S. SOFT RED WINTER WHEAT #2 OR BETTER, IN BULK, B/L Set No 1, …" at bounding box center [575, 291] width 340 height 56
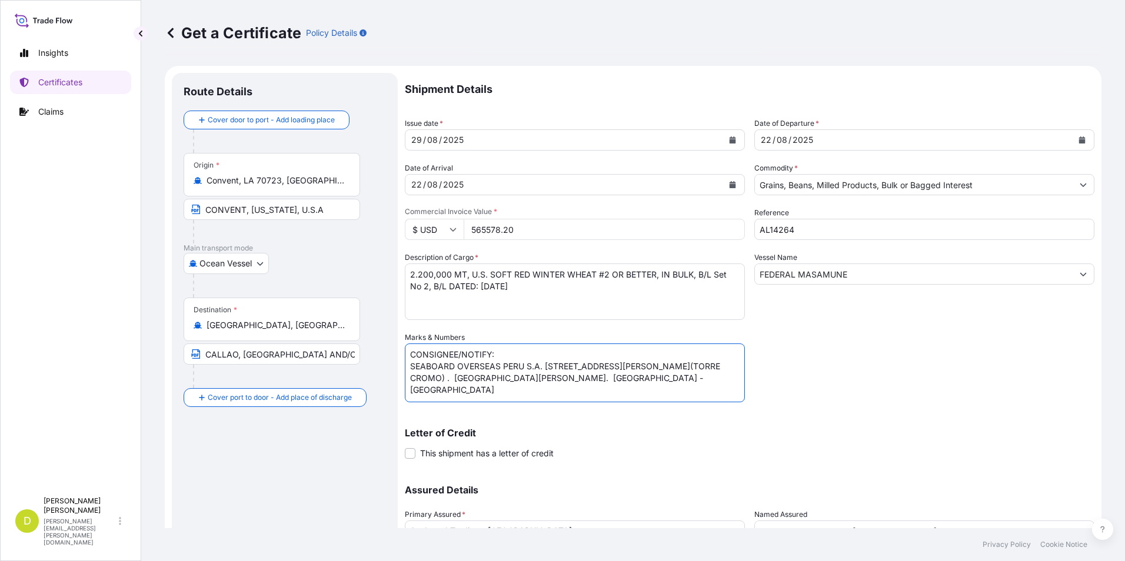
drag, startPoint x: 610, startPoint y: 385, endPoint x: 412, endPoint y: 371, distance: 198.1
click at [412, 371] on textarea "CONSIGNEE/NOTIFY: SEABOARD OVERSEAS PERU S.A. [STREET_ADDRESS][PERSON_NAME](TOR…" at bounding box center [575, 372] width 340 height 59
paste textarea "COMPAÑIA MOLINERA DEL CENTRO S.A /CIA. MOLINERA DEL CENTRO S.A. AV. [PERSON_NAM…"
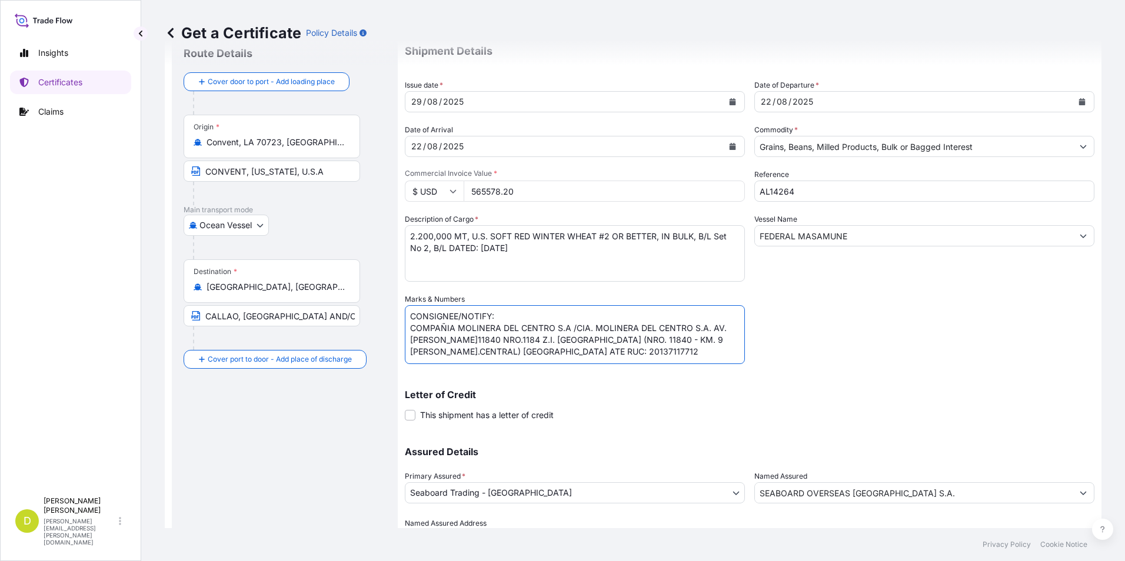
scroll to position [101, 0]
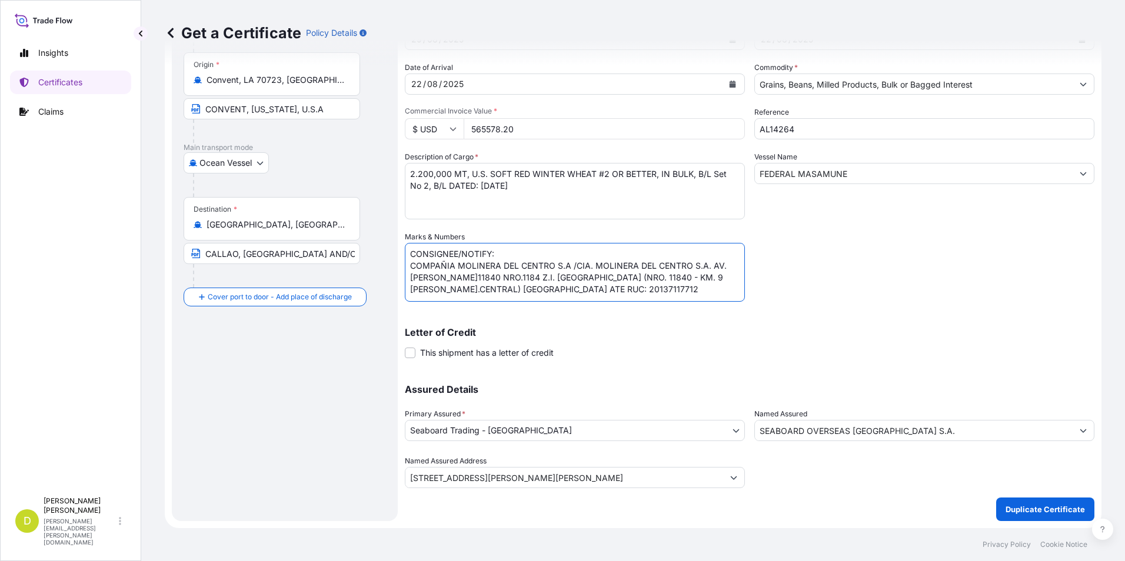
type textarea "CONSIGNEE/NOTIFY: COMPAÑIA MOLINERA DEL CENTRO S.A /CIA. MOLINERA DEL CENTRO S.…"
click at [893, 433] on input "SEABOARD OVERSEAS [GEOGRAPHIC_DATA] S.A." at bounding box center [914, 430] width 318 height 21
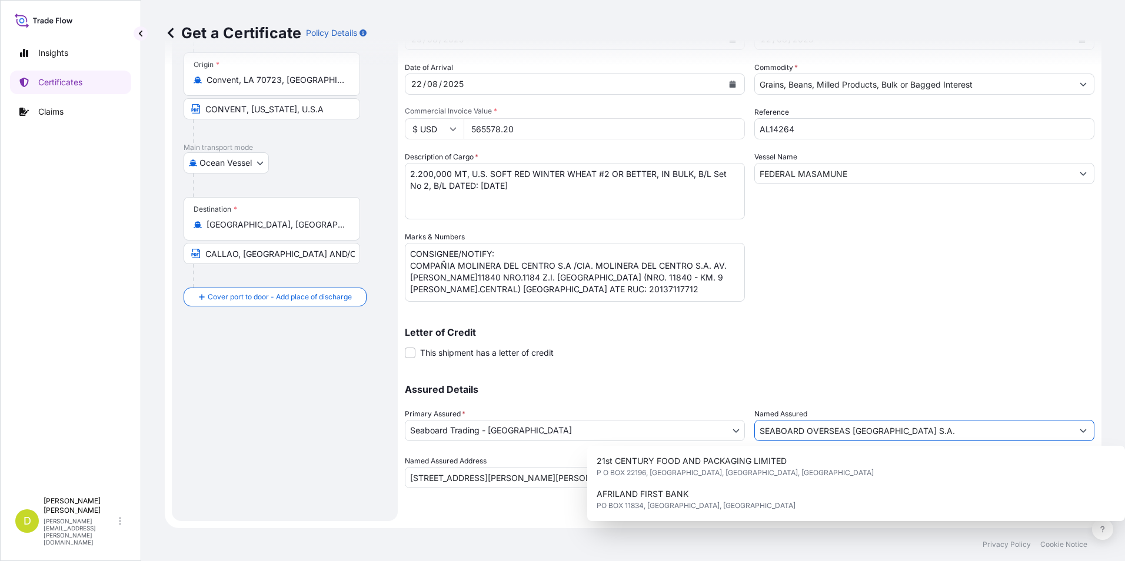
drag, startPoint x: 908, startPoint y: 433, endPoint x: 705, endPoint y: 440, distance: 203.0
click at [705, 440] on div "Assured Details Primary Assured * Seaboard Trading - Colombia Seaboard Corporat…" at bounding box center [749, 430] width 689 height 118
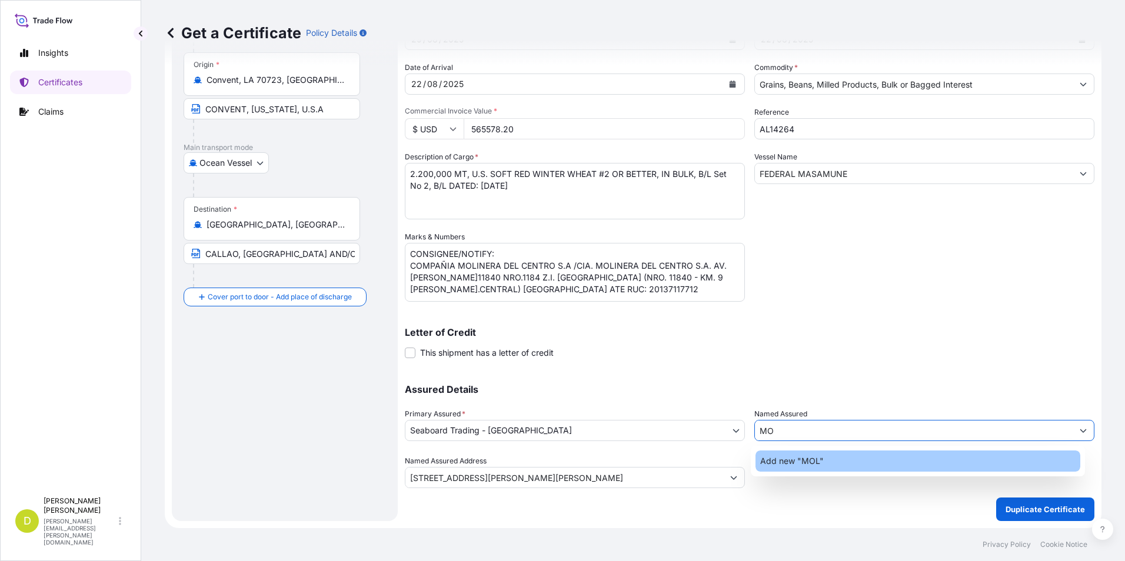
type input "M"
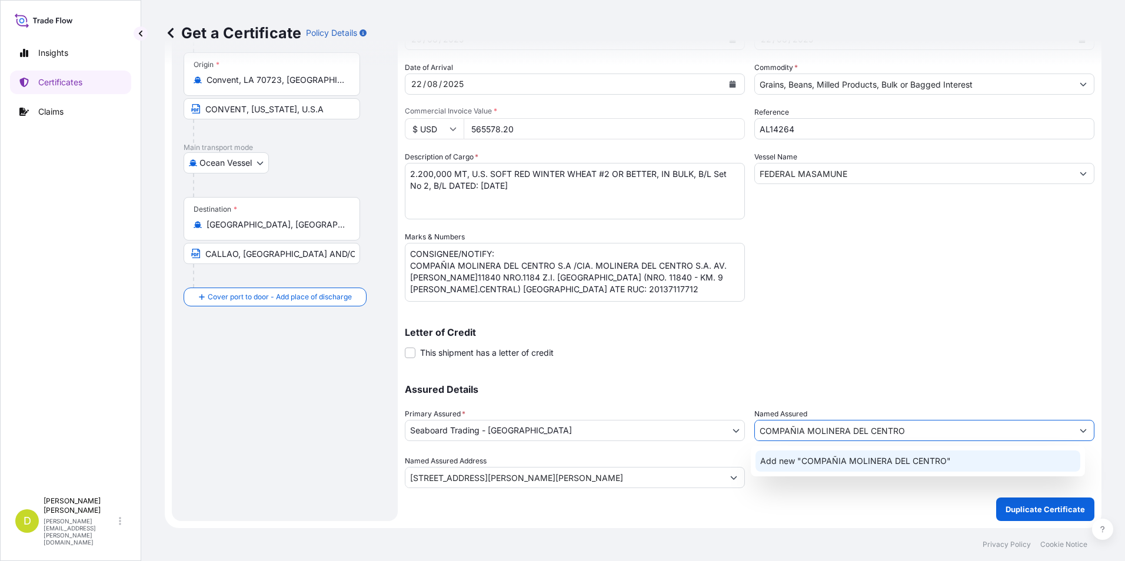
click at [950, 459] on div "Add new "COMPAÑIA MOLINERA DEL CENTRO"" at bounding box center [917, 461] width 325 height 21
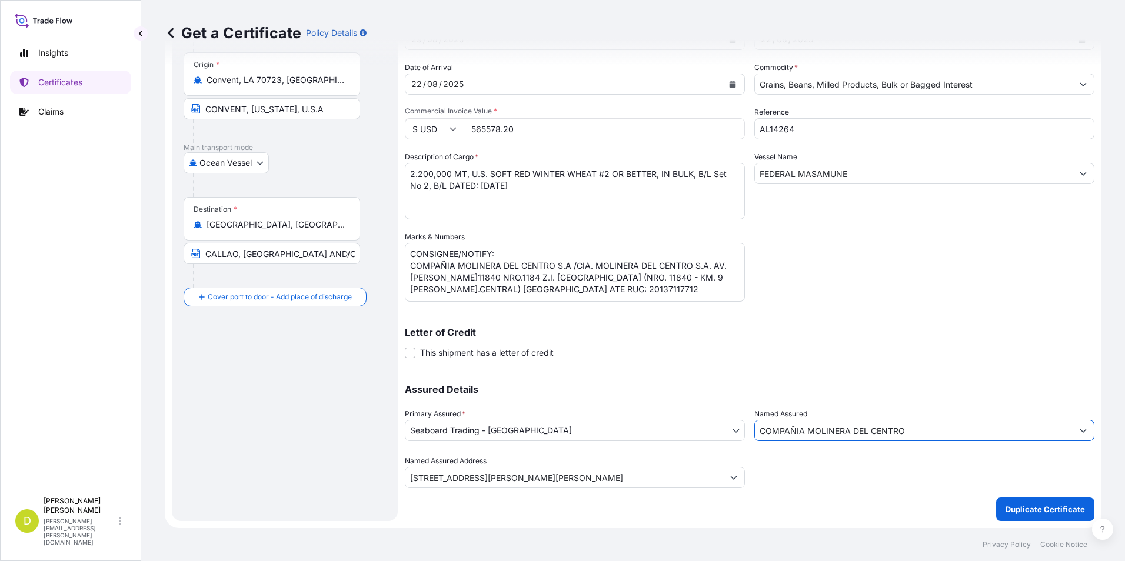
click at [945, 431] on input "COMPAÑIA MOLINERA DEL CENTRO" at bounding box center [914, 430] width 318 height 21
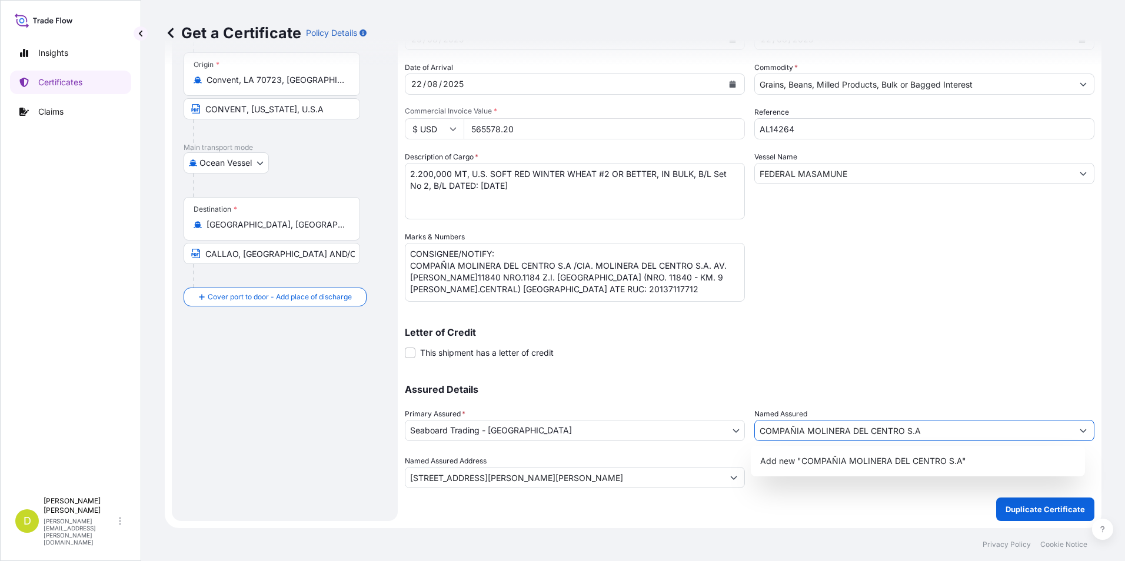
type input "COMPAÑIA MOLINERA DEL CENTRO S.A"
click at [1005, 328] on p "Letter of Credit" at bounding box center [749, 332] width 689 height 9
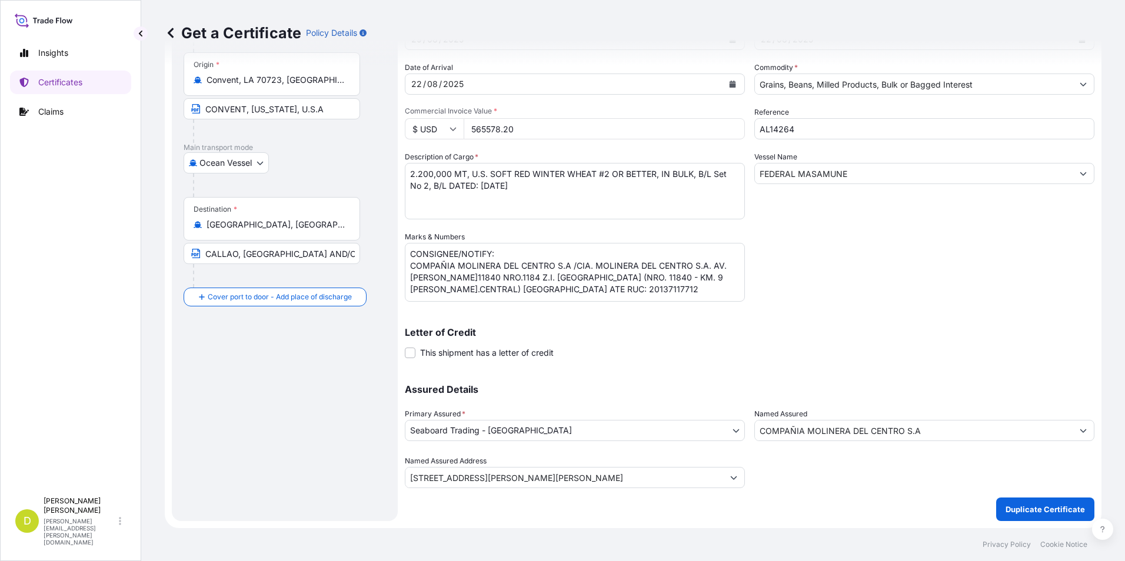
click at [618, 191] on textarea "27.249,805 MT, U.S. SOFT RED WINTER WHEAT #2 OR BETTER, IN BULK, B/L Set No 1, …" at bounding box center [575, 191] width 340 height 56
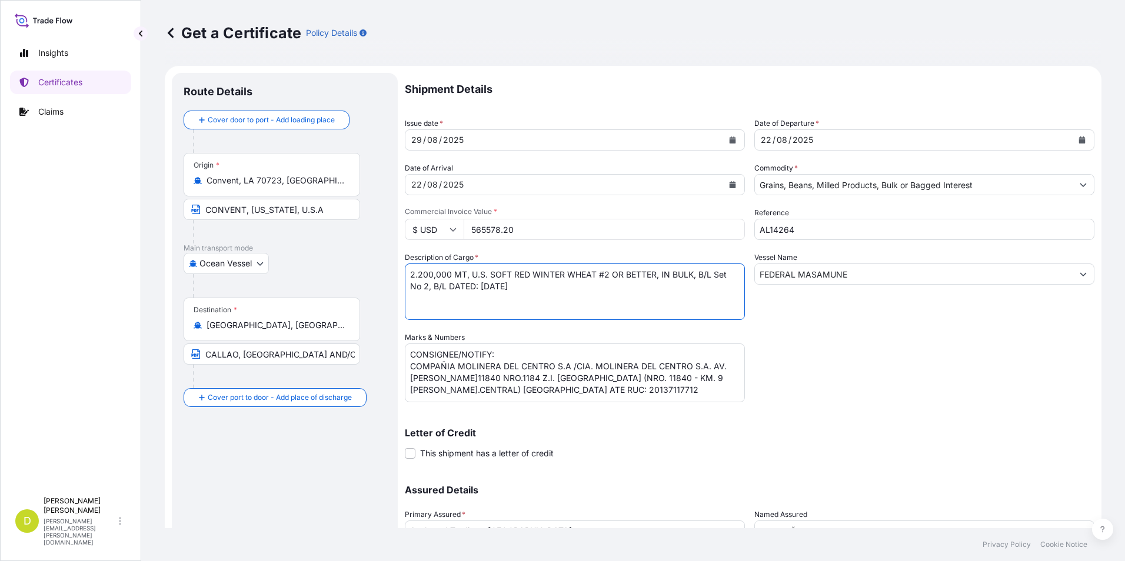
drag, startPoint x: 1003, startPoint y: 369, endPoint x: 1008, endPoint y: 365, distance: 6.7
click at [1003, 369] on div "Shipment Details Issue date * [DATE] Date of Departure * [DATE] Date of Arrival…" at bounding box center [749, 331] width 689 height 516
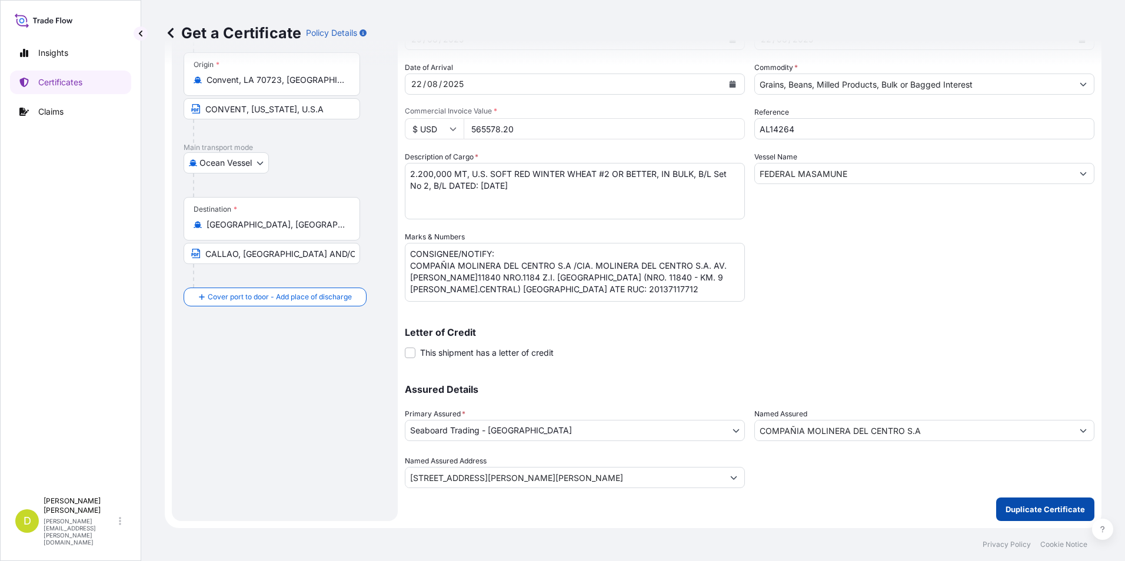
click at [1018, 501] on button "Duplicate Certificate" at bounding box center [1045, 510] width 98 height 24
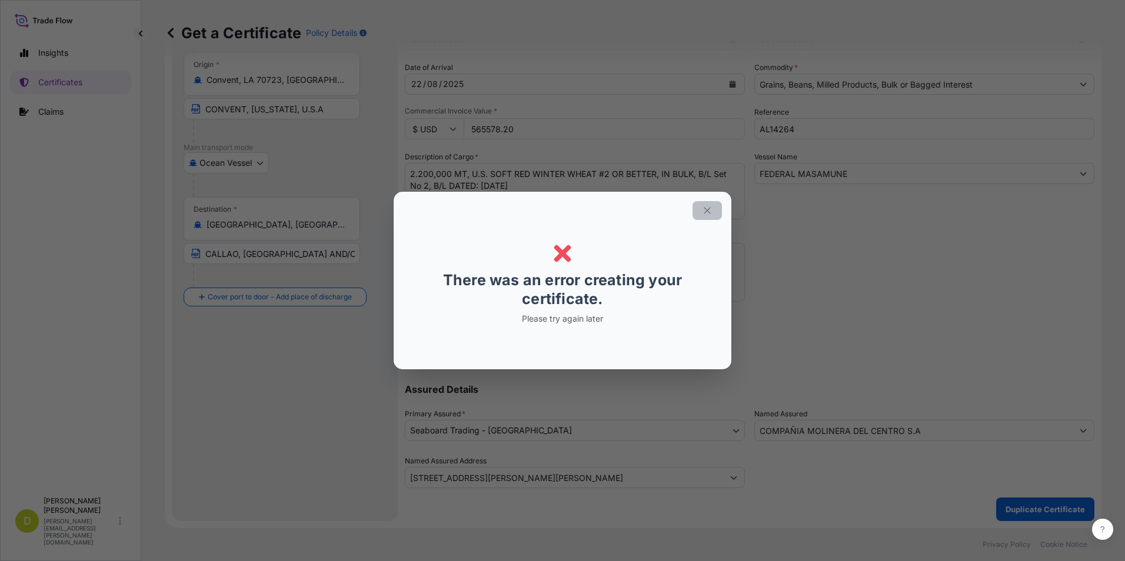
click at [706, 212] on icon "button" at bounding box center [706, 210] width 6 height 6
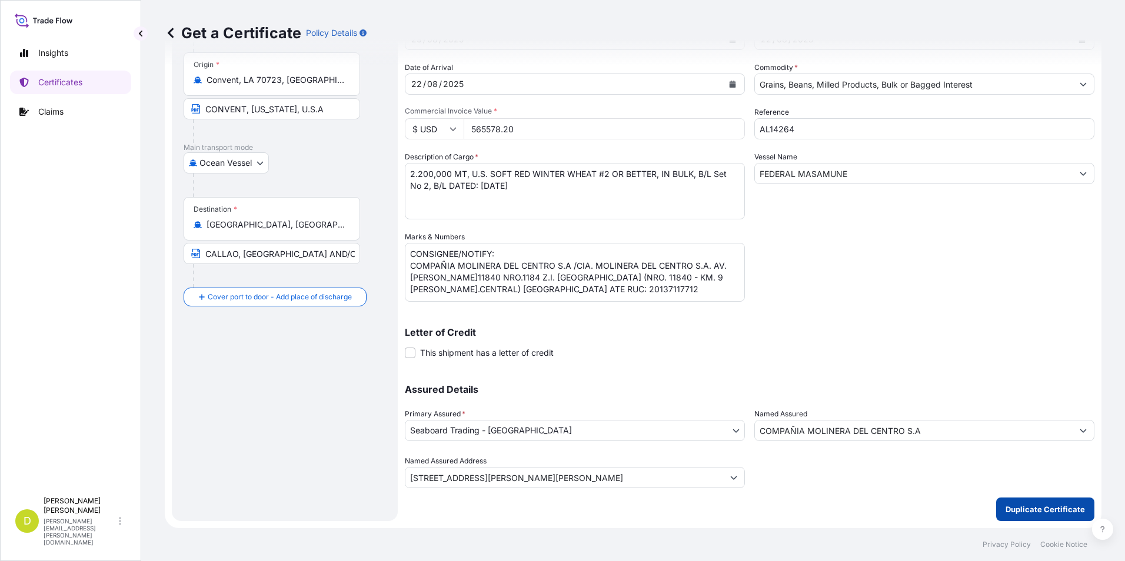
click at [1021, 511] on p "Duplicate Certificate" at bounding box center [1044, 509] width 79 height 12
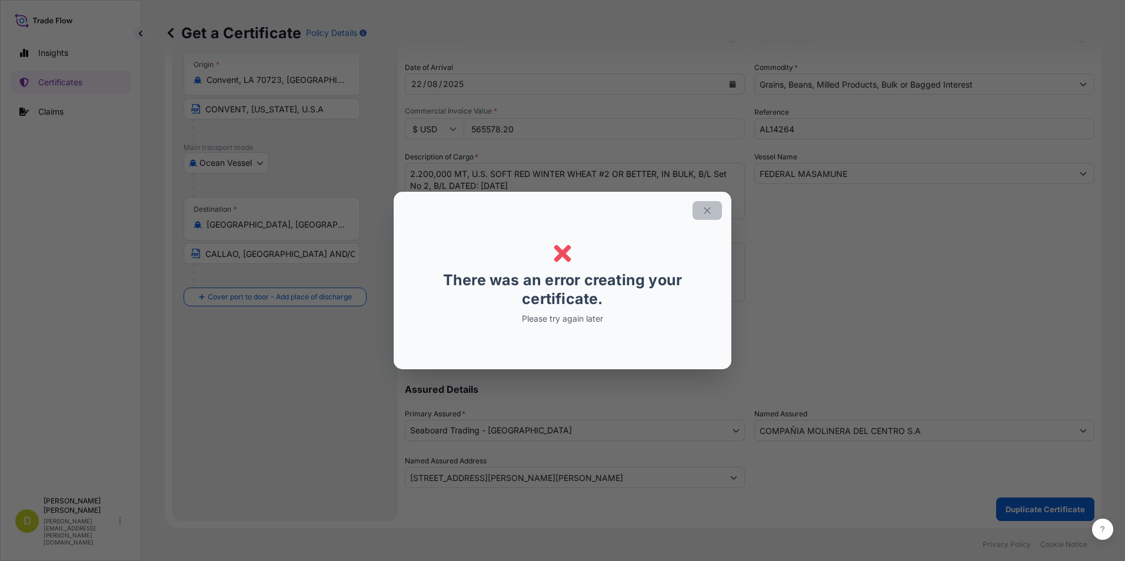
click at [713, 216] on button "button" at bounding box center [706, 210] width 29 height 19
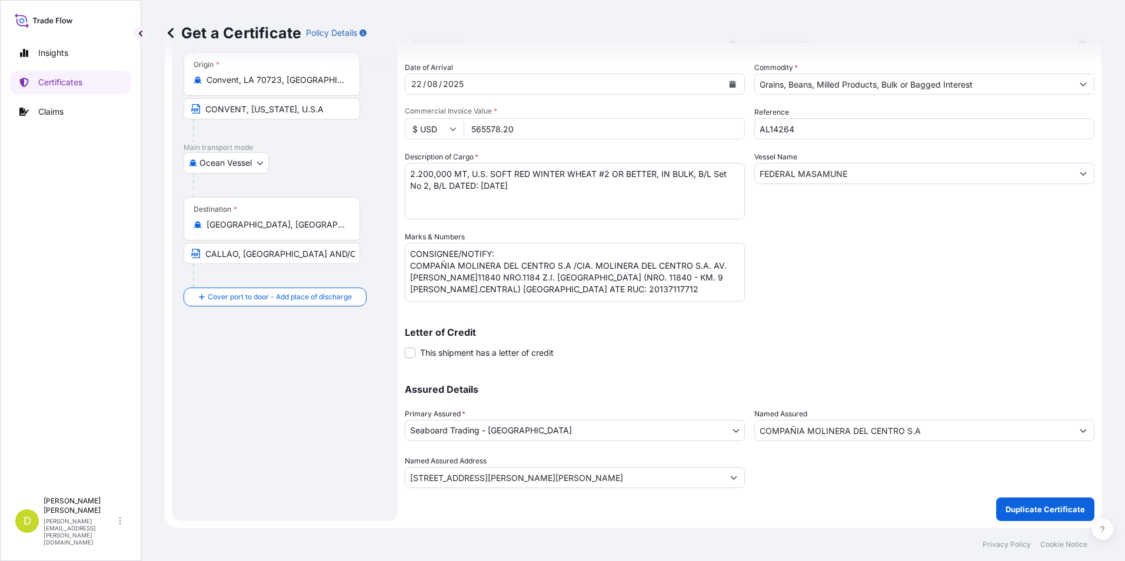
scroll to position [0, 0]
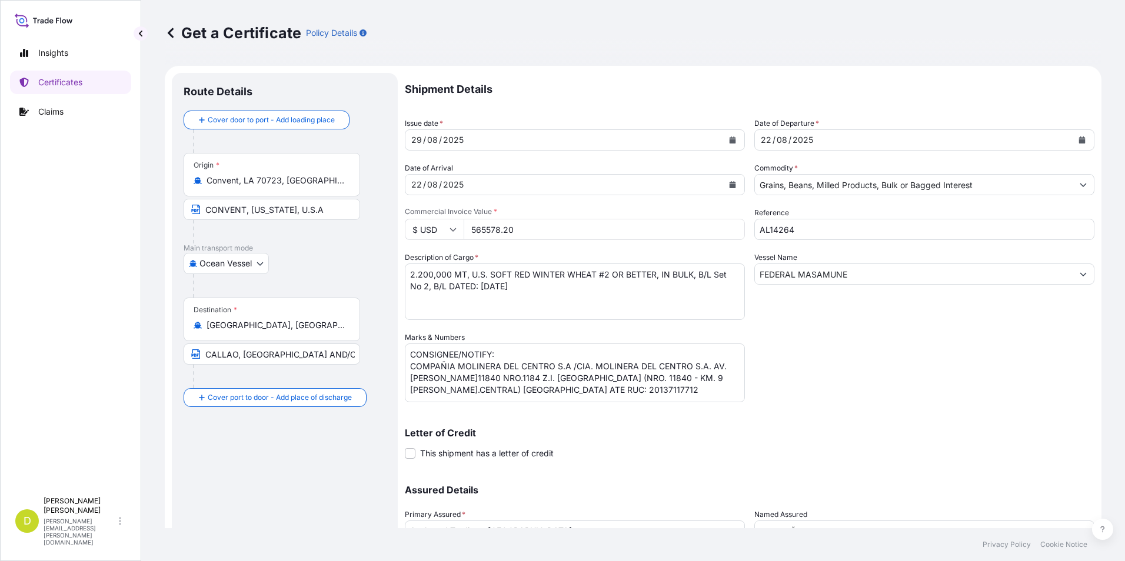
click at [800, 382] on div "Shipment Details Issue date * [DATE] Date of Departure * [DATE] Date of Arrival…" at bounding box center [749, 331] width 689 height 516
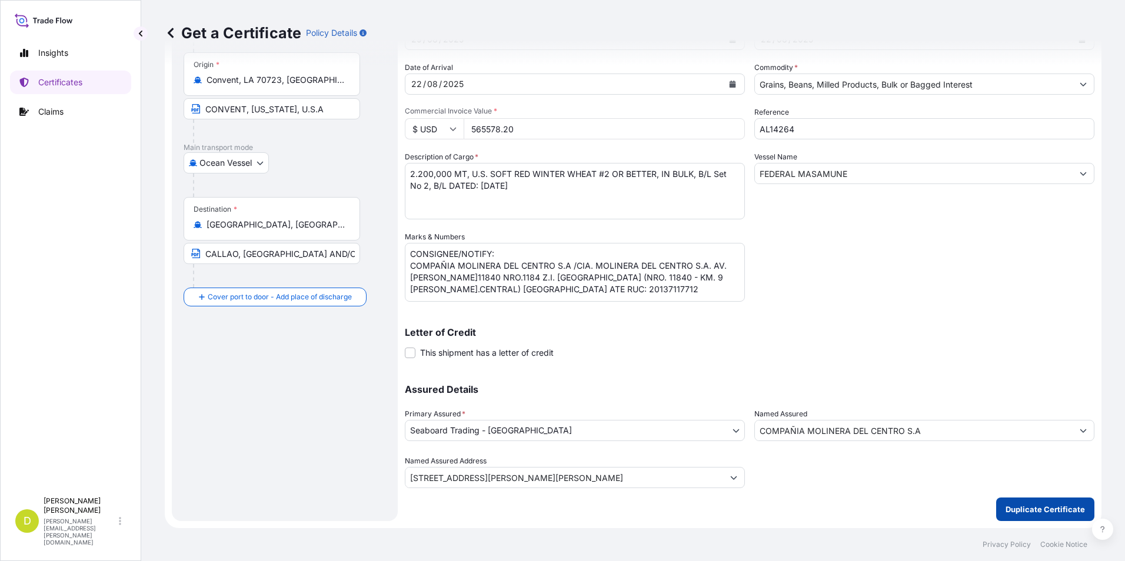
click at [1056, 505] on p "Duplicate Certificate" at bounding box center [1044, 509] width 79 height 12
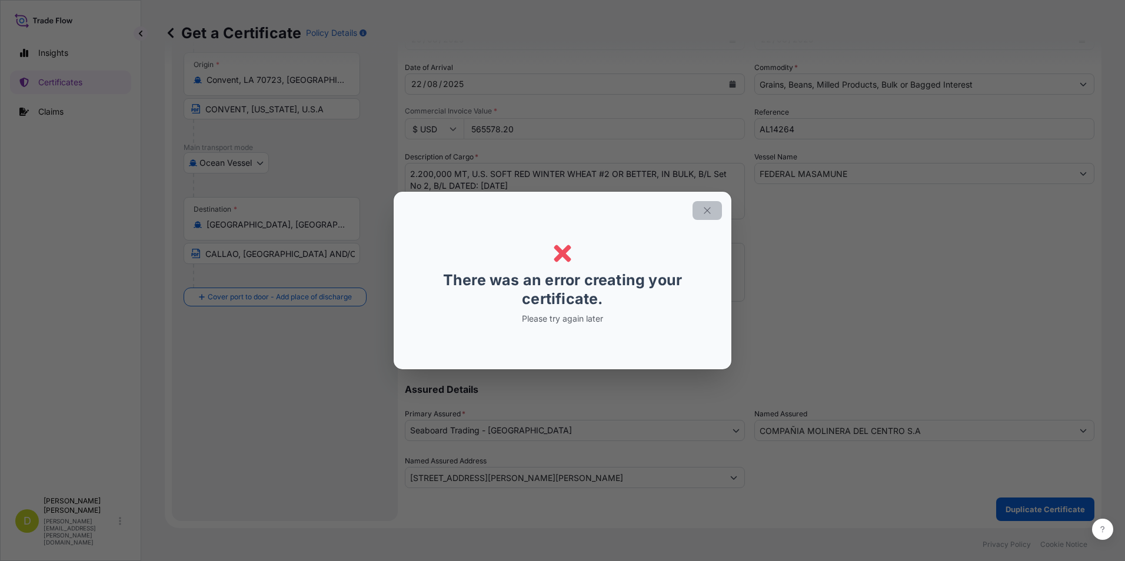
click at [712, 215] on icon "button" at bounding box center [707, 210] width 11 height 11
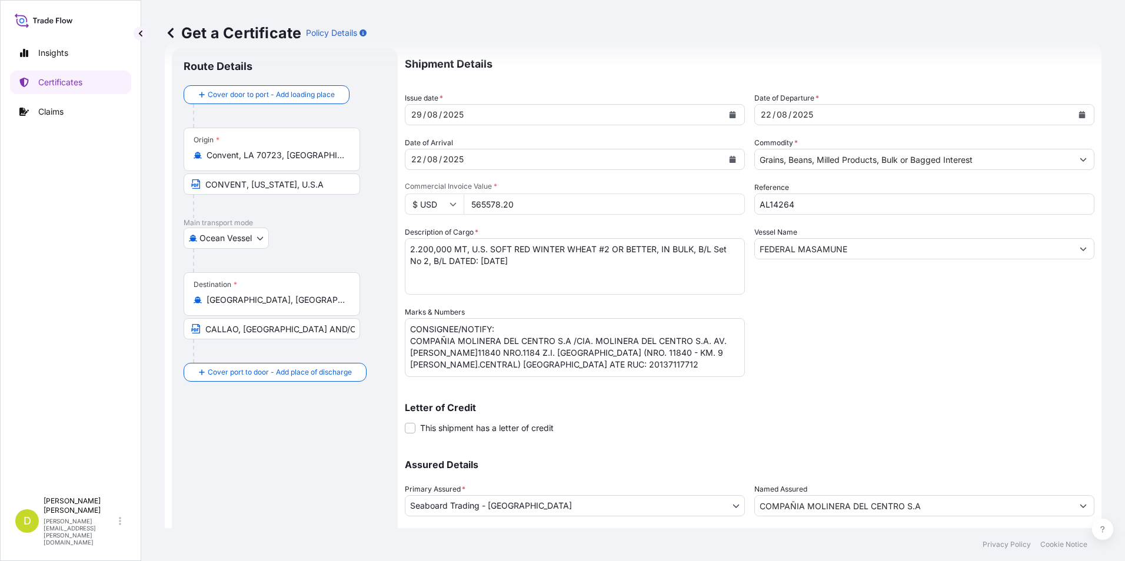
scroll to position [0, 0]
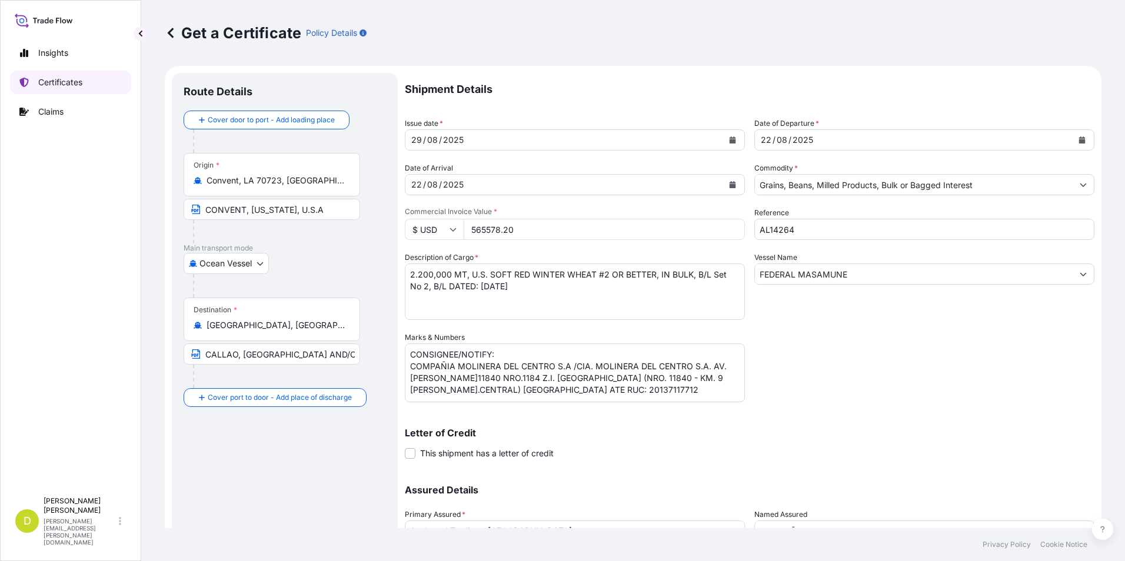
click at [94, 79] on link "Certificates" at bounding box center [70, 83] width 121 height 24
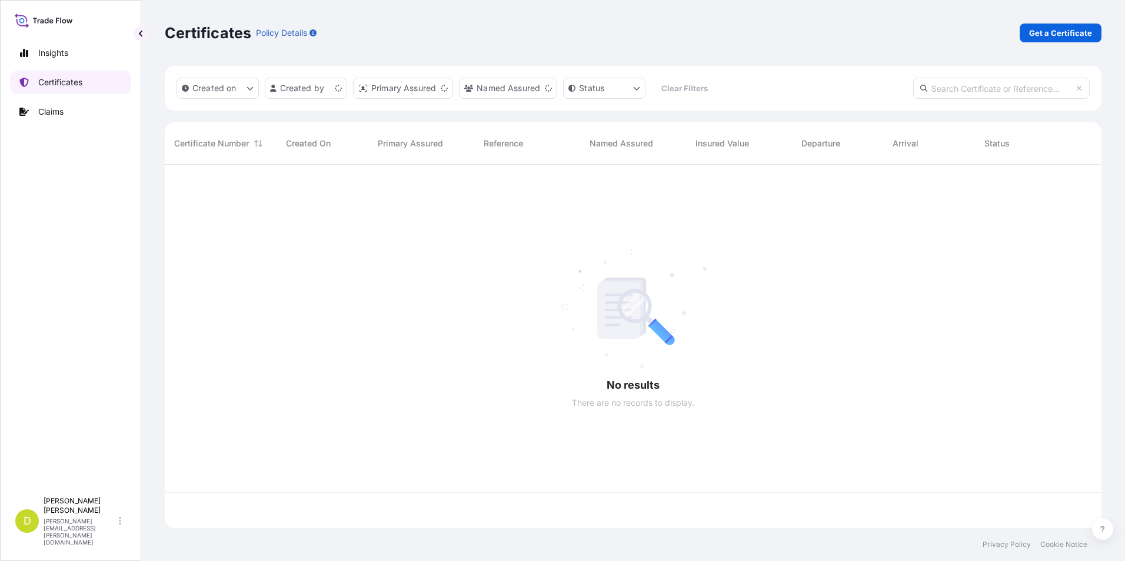
scroll to position [361, 928]
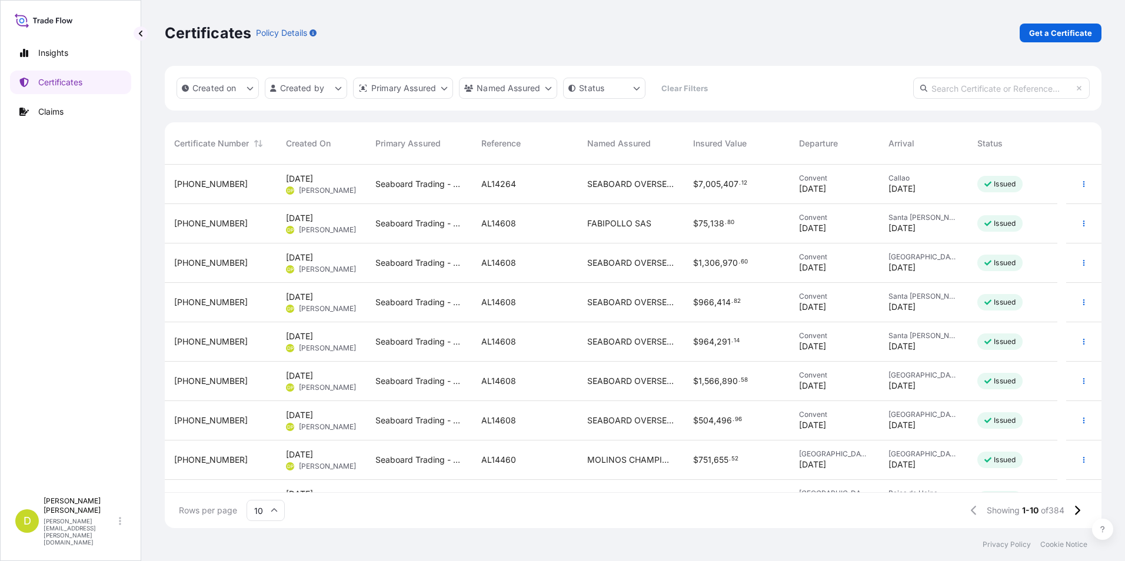
click at [826, 194] on span "[DATE]" at bounding box center [812, 189] width 27 height 12
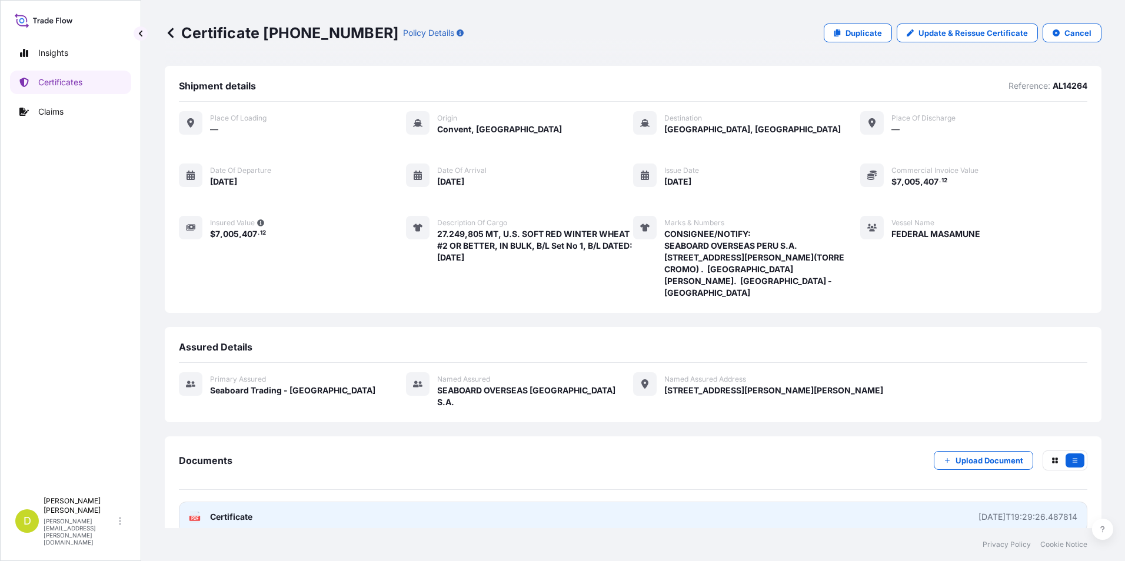
click at [577, 502] on link "PDF Certificate [DATE]T19:29:26.487814" at bounding box center [633, 517] width 908 height 31
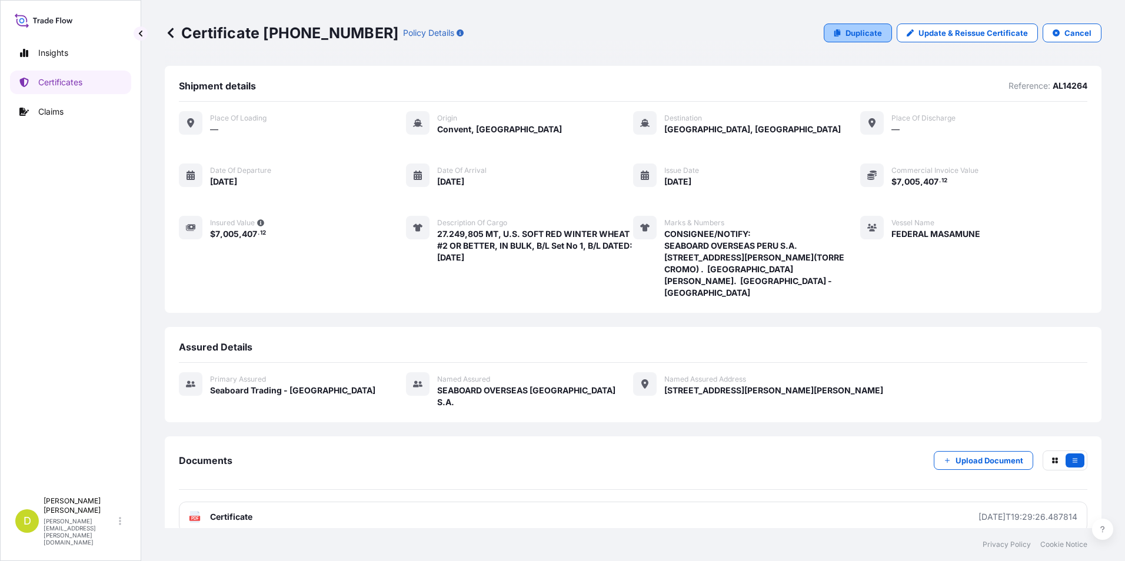
click at [855, 26] on link "Duplicate" at bounding box center [857, 33] width 68 height 19
select select "Ocean Vessel"
select select "31639"
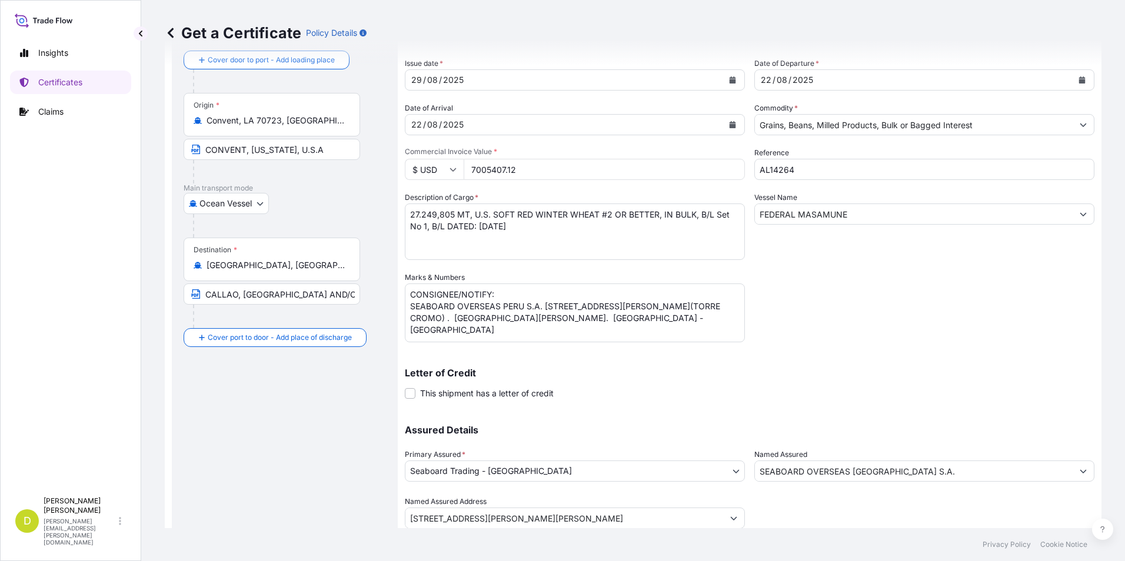
scroll to position [101, 0]
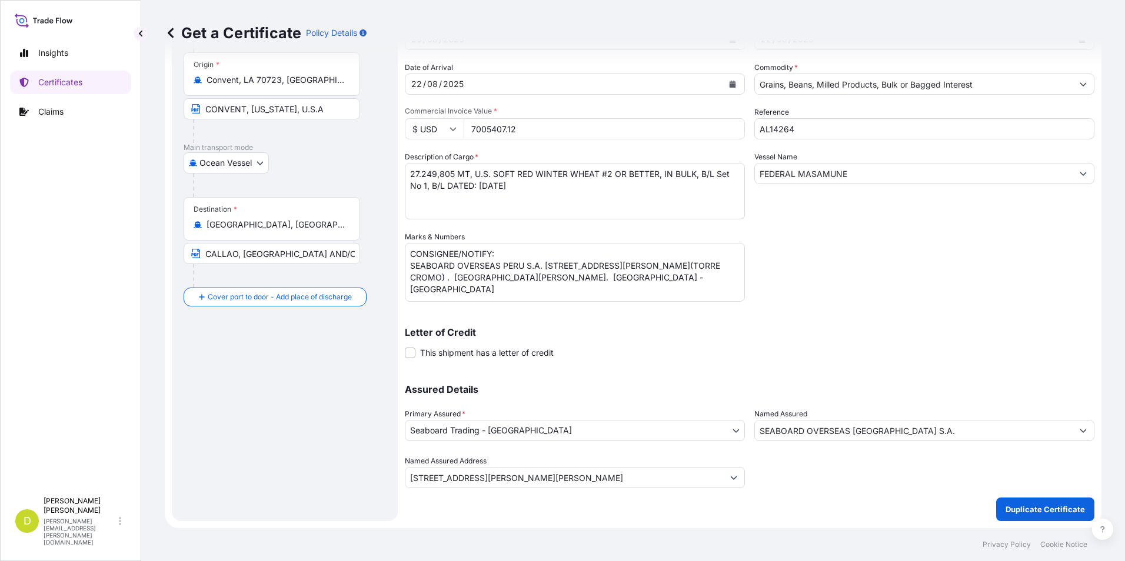
click at [588, 285] on textarea "CONSIGNEE/NOTIFY: SEABOARD OVERSEAS PERU S.A. [STREET_ADDRESS][PERSON_NAME](TOR…" at bounding box center [575, 272] width 340 height 59
drag, startPoint x: 621, startPoint y: 286, endPoint x: 410, endPoint y: 269, distance: 211.8
click at [410, 269] on textarea "CONSIGNEE/NOTIFY: SEABOARD OVERSEAS PERU S.A. [STREET_ADDRESS][PERSON_NAME](TOR…" at bounding box center [575, 272] width 340 height 59
paste textarea "COMPAÑIA MOLINERA DEL CENTRO S.A /CIA. MOLINERA DEL CENTRO S.A. AV. [PERSON_NAM…"
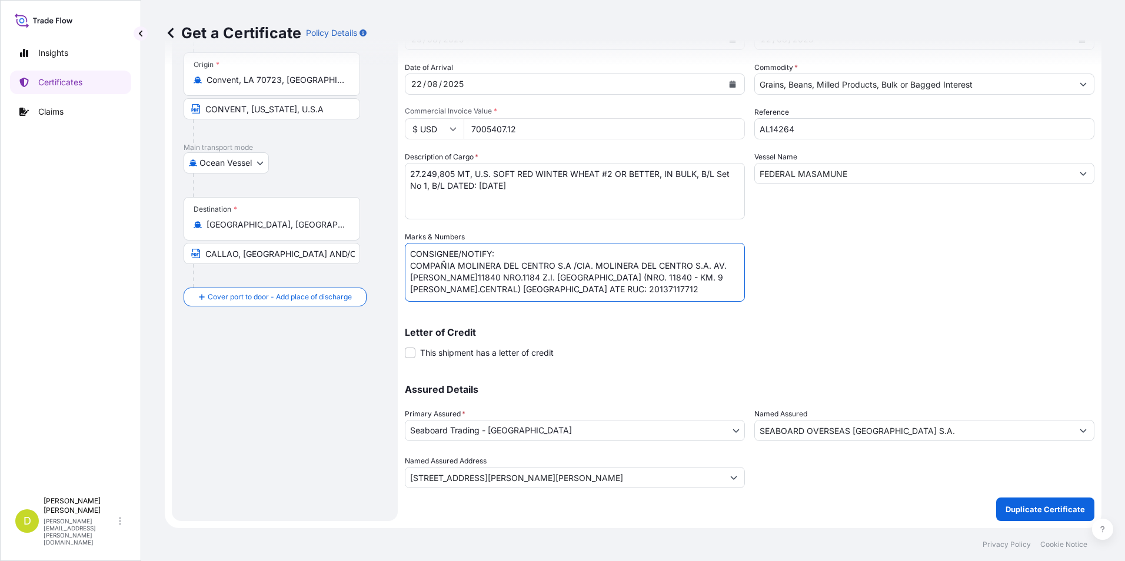
type textarea "CONSIGNEE/NOTIFY: COMPAÑIA MOLINERA DEL CENTRO S.A /CIA. MOLINERA DEL CENTRO S.…"
click at [461, 187] on textarea "27.249,805 MT, U.S. SOFT RED WINTER WHEAT #2 OR BETTER, IN BULK, B/L Set No 1, …" at bounding box center [575, 191] width 340 height 56
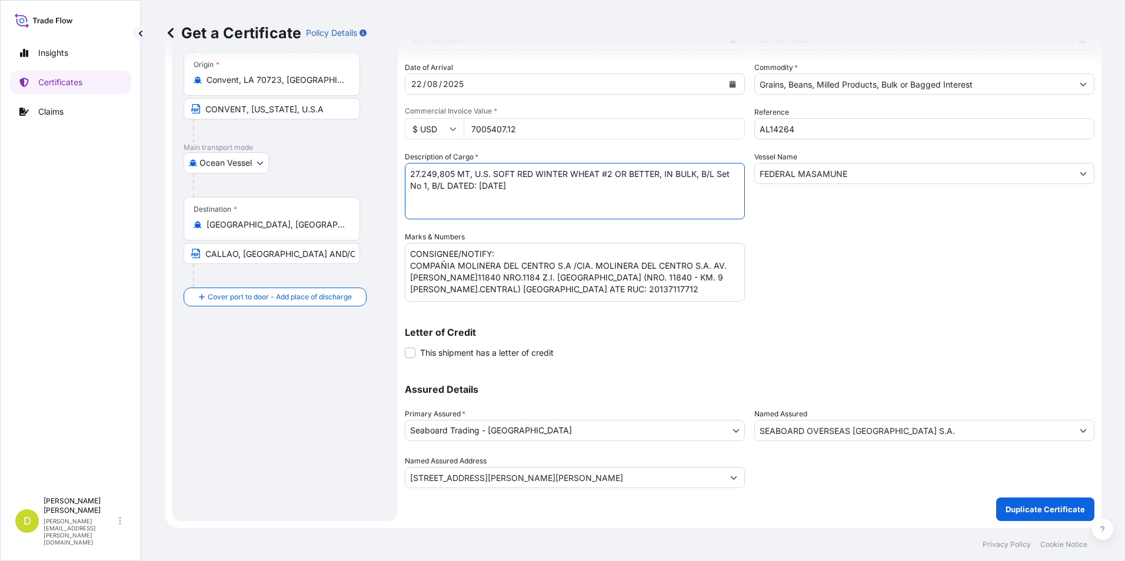
drag, startPoint x: 454, startPoint y: 172, endPoint x: 397, endPoint y: 172, distance: 57.1
click at [397, 172] on form "Route Details Cover door to port - Add loading place Place of loading Road / [G…" at bounding box center [633, 246] width 936 height 563
paste textarea "2.200,000"
click at [426, 189] on textarea "27.249,805 MT, U.S. SOFT RED WINTER WHEAT #2 OR BETTER, IN BULK, B/L Set No 1, …" at bounding box center [575, 191] width 340 height 56
type textarea "2.200,000 MT, U.S. SOFT RED WINTER WHEAT #2 OR BETTER, IN BULK, B/L Set No 2, B…"
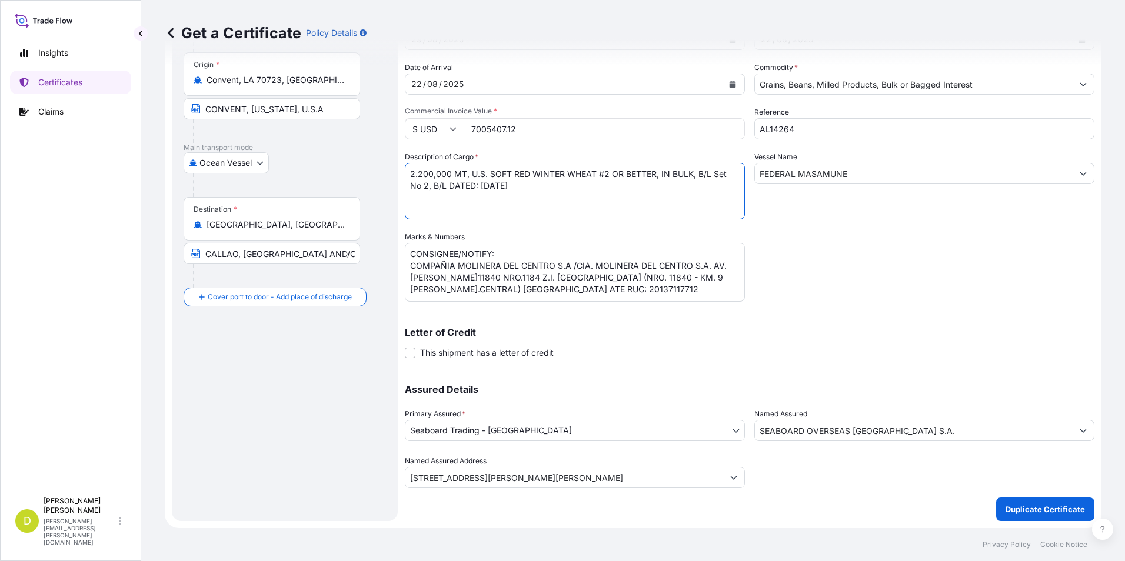
click at [588, 128] on input "7005407.12" at bounding box center [603, 128] width 281 height 21
click at [644, 133] on input "7005407" at bounding box center [603, 128] width 281 height 21
click at [504, 132] on input "7005407.20" at bounding box center [603, 128] width 281 height 21
type input "565578.20"
click at [573, 214] on textarea "27.249,805 MT, U.S. SOFT RED WINTER WHEAT #2 OR BETTER, IN BULK, B/L Set No 1, …" at bounding box center [575, 191] width 340 height 56
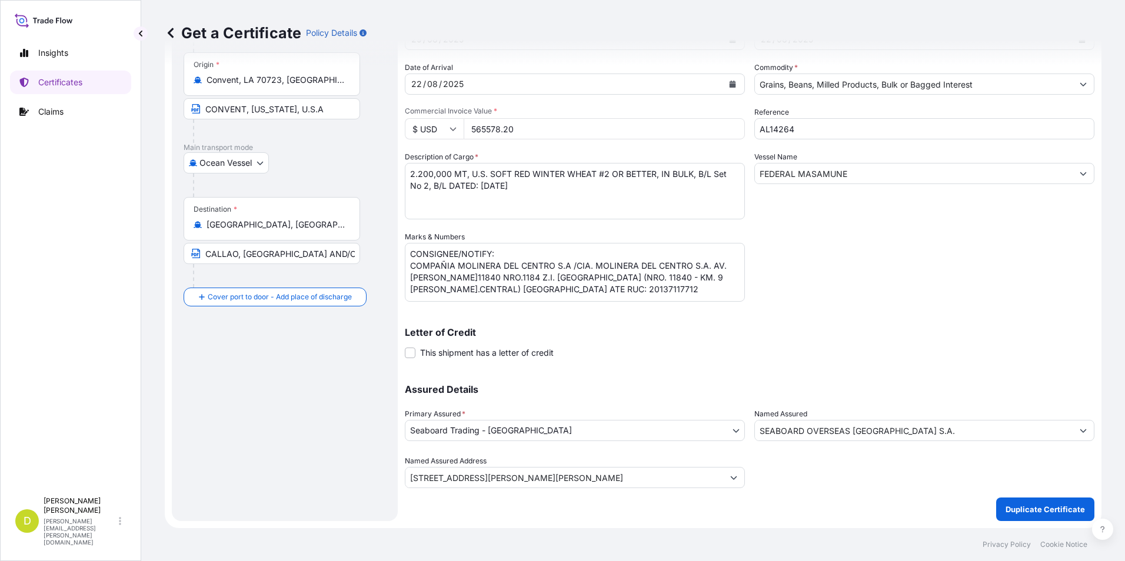
click at [806, 236] on div "Shipment Details Issue date * [DATE] Date of Departure * [DATE] Date of Arrival…" at bounding box center [749, 230] width 689 height 516
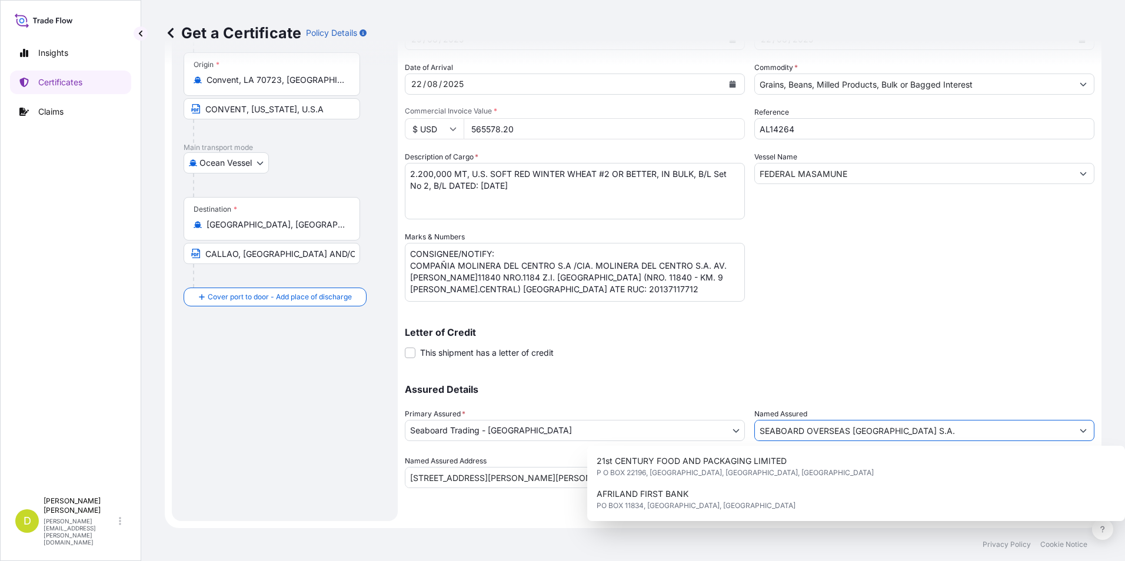
drag, startPoint x: 902, startPoint y: 435, endPoint x: 705, endPoint y: 432, distance: 196.5
click at [705, 432] on div "Assured Details Primary Assured * Seaboard Trading - Colombia Seaboard Corporat…" at bounding box center [749, 430] width 689 height 118
type input "C"
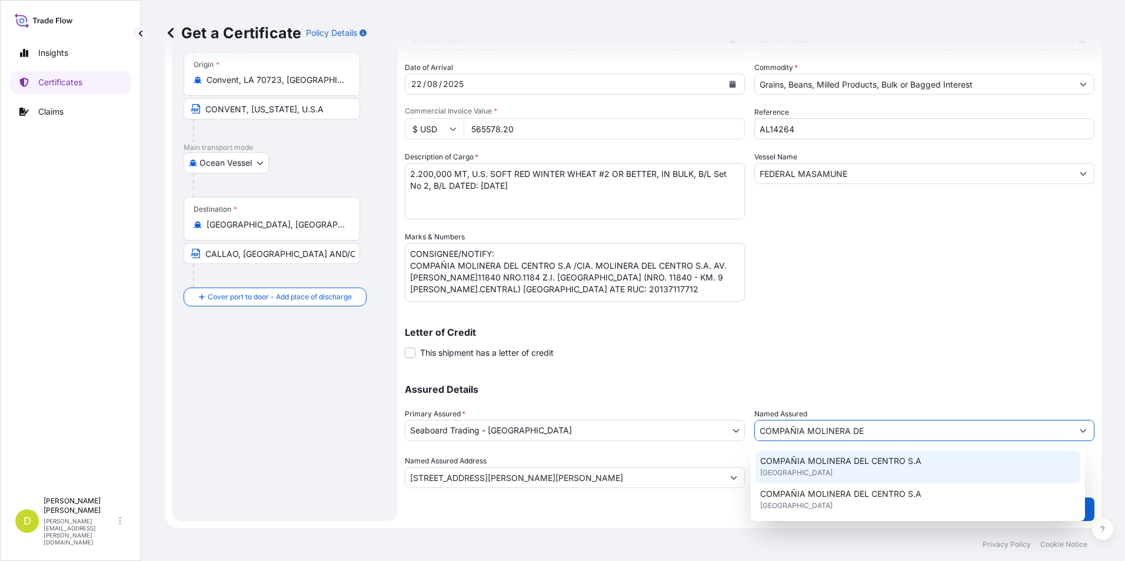
scroll to position [0, 0]
click at [942, 469] on div "COMPAÑIA MOLINERA DEL CENTRO S.A [GEOGRAPHIC_DATA]" at bounding box center [917, 467] width 325 height 33
type input "COMPAÑIA MOLINERA DEL CENTRO S.A"
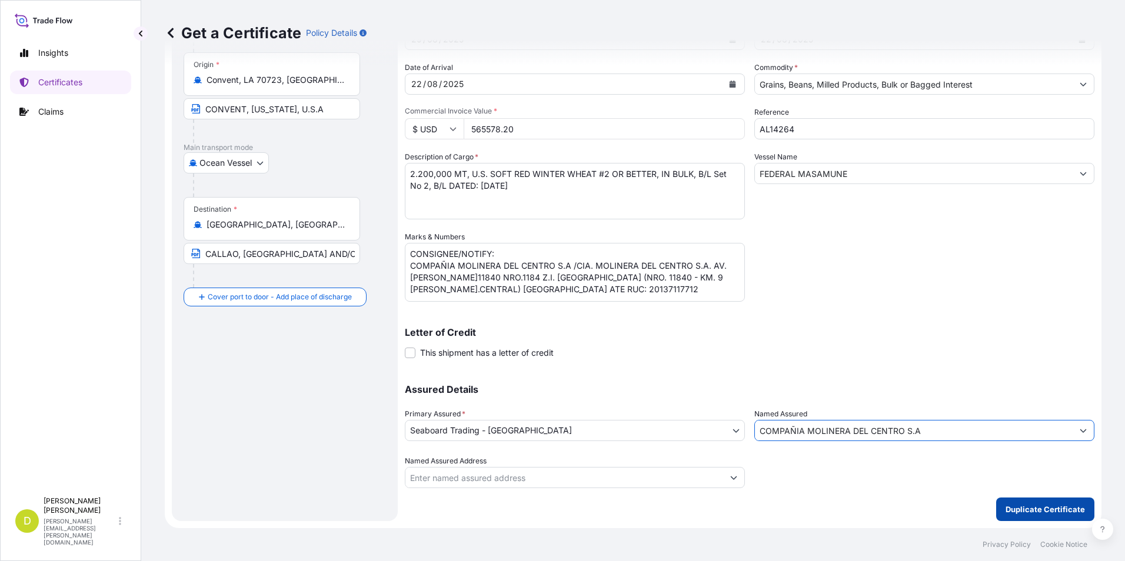
type input "COMPAÑIA MOLINERA DEL CENTRO S.A"
click at [1026, 504] on p "Duplicate Certificate" at bounding box center [1044, 509] width 79 height 12
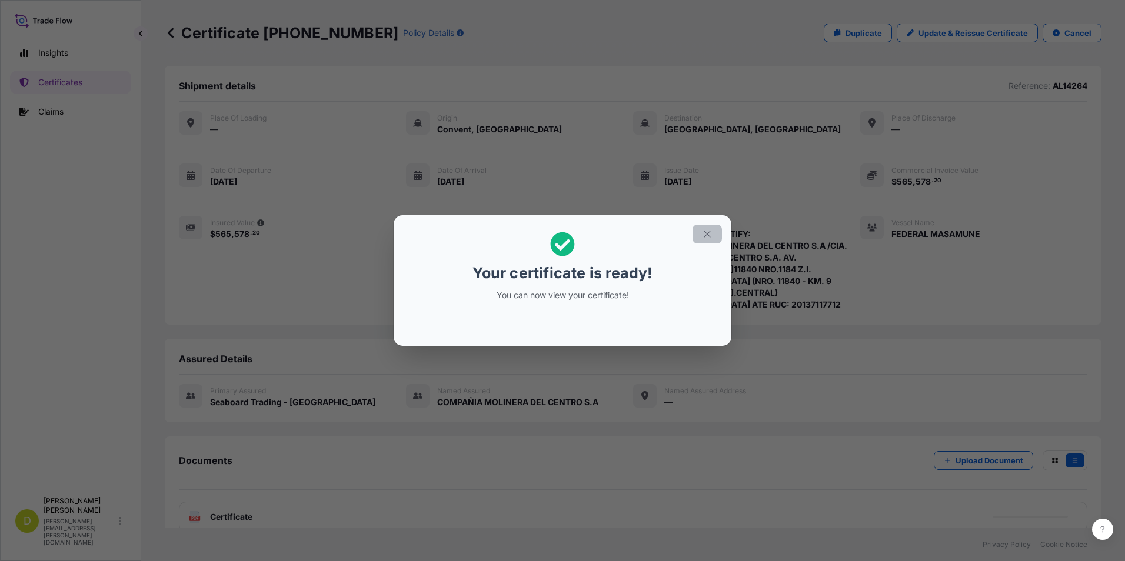
click at [699, 228] on button "button" at bounding box center [706, 234] width 29 height 19
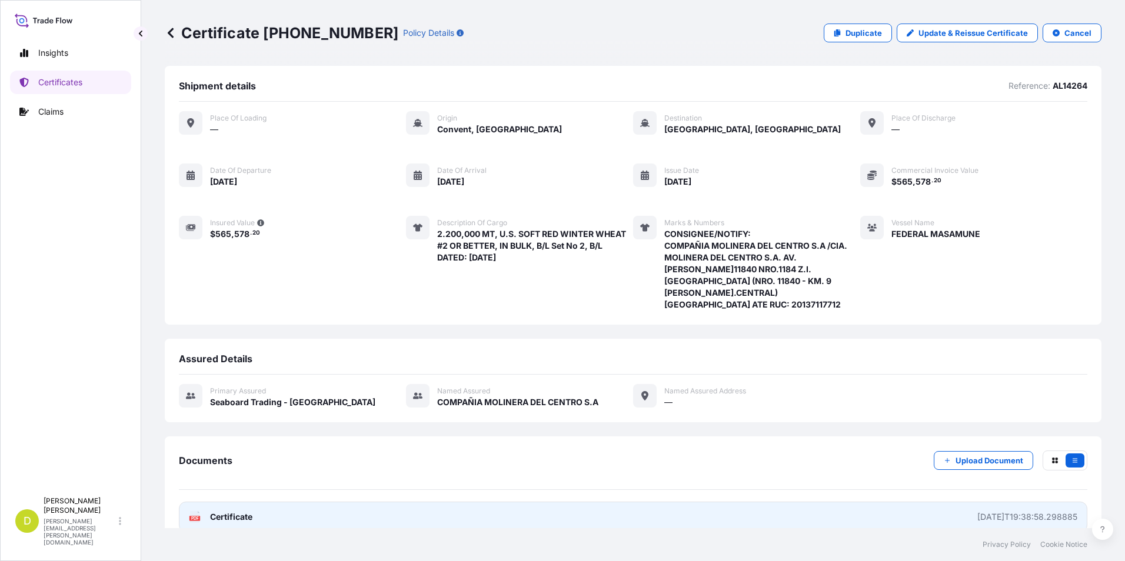
click at [605, 509] on link "PDF Certificate [DATE]T19:38:58.298885" at bounding box center [633, 517] width 908 height 31
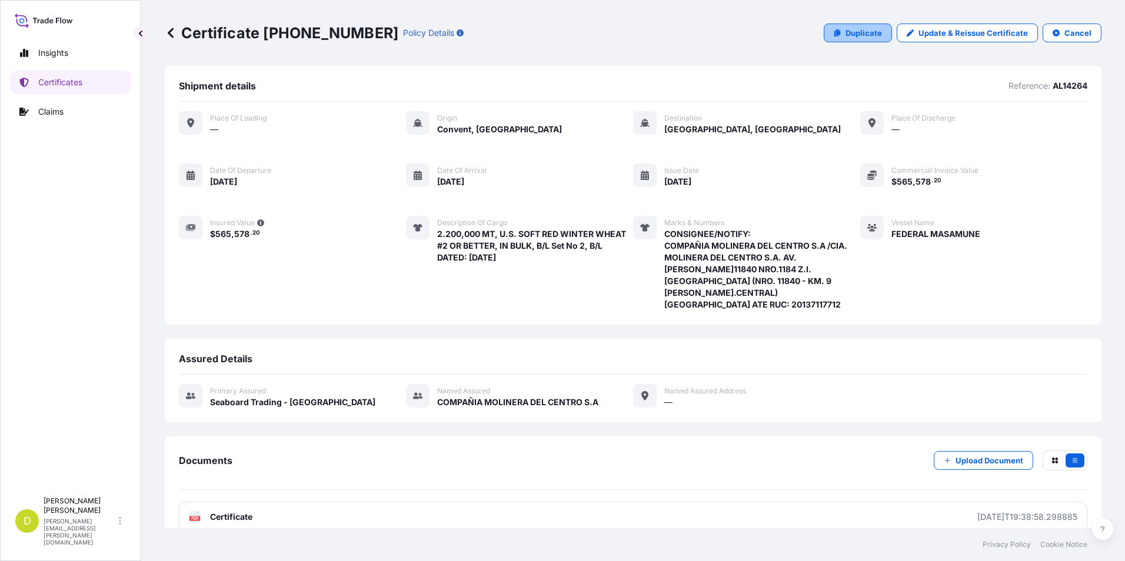
click at [861, 35] on p "Duplicate" at bounding box center [863, 33] width 36 height 12
select select "Ocean Vessel"
select select "31639"
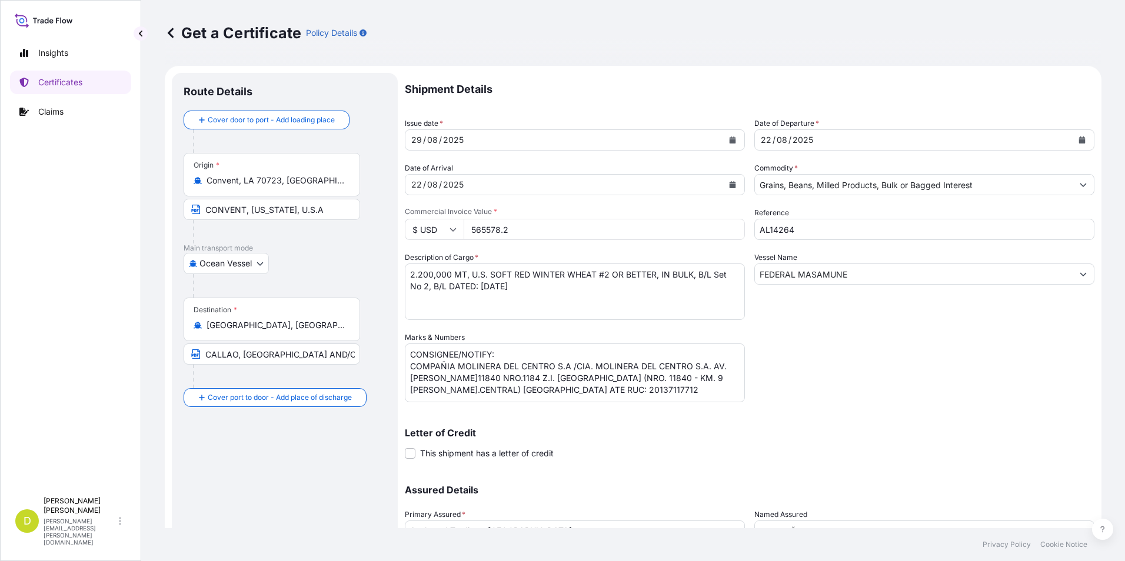
click at [549, 227] on input "565578.2" at bounding box center [603, 229] width 281 height 21
type input "5446899.50"
click at [563, 291] on textarea "2.200,000 MT, U.S. SOFT RED WINTER WHEAT #2 OR BETTER, IN BULK, B/L Set No 2, B…" at bounding box center [575, 291] width 340 height 56
click at [452, 274] on textarea "2.200,000 MT, U.S. SOFT RED WINTER WHEAT #2 OR BETTER, IN BULK, B/L Set No 2, B…" at bounding box center [575, 291] width 340 height 56
drag, startPoint x: 449, startPoint y: 274, endPoint x: 346, endPoint y: 276, distance: 102.4
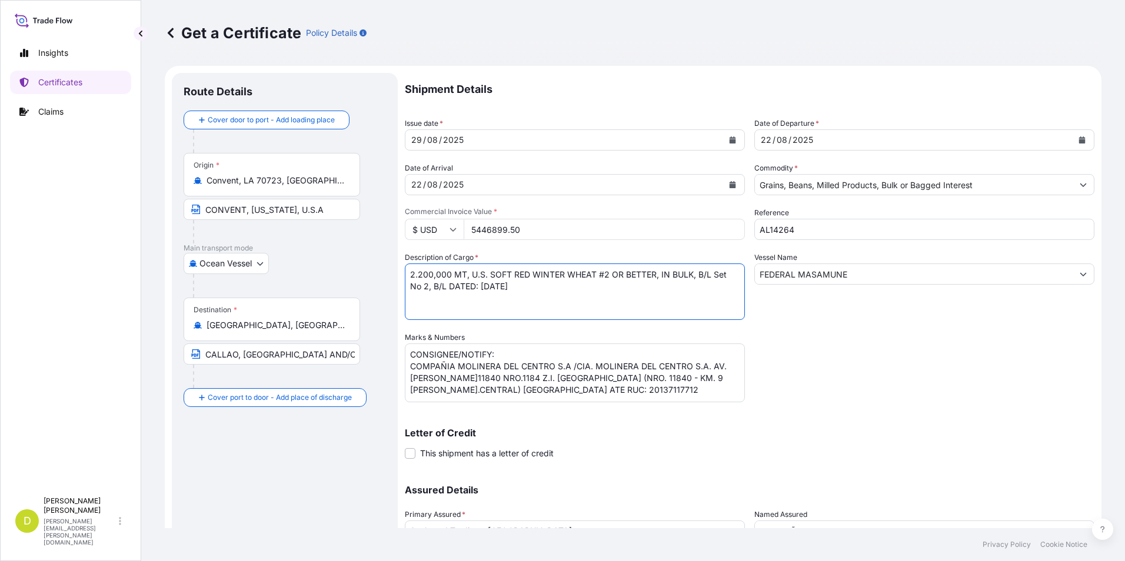
click at [346, 276] on form "Route Details Cover door to port - Add loading place Place of loading Road / [G…" at bounding box center [633, 347] width 936 height 563
paste textarea "19.698,957"
click at [617, 267] on textarea "2.200,000 MT, U.S. SOFT RED WINTER WHEAT #2 OR BETTER, IN BULK, B/L Set No 2, B…" at bounding box center [575, 291] width 340 height 56
drag, startPoint x: 475, startPoint y: 275, endPoint x: 659, endPoint y: 279, distance: 184.1
click at [659, 279] on textarea "2.200,000 MT, U.S. SOFT RED WINTER WHEAT #2 OR BETTER, IN BULK, B/L Set No 2, B…" at bounding box center [575, 291] width 340 height 56
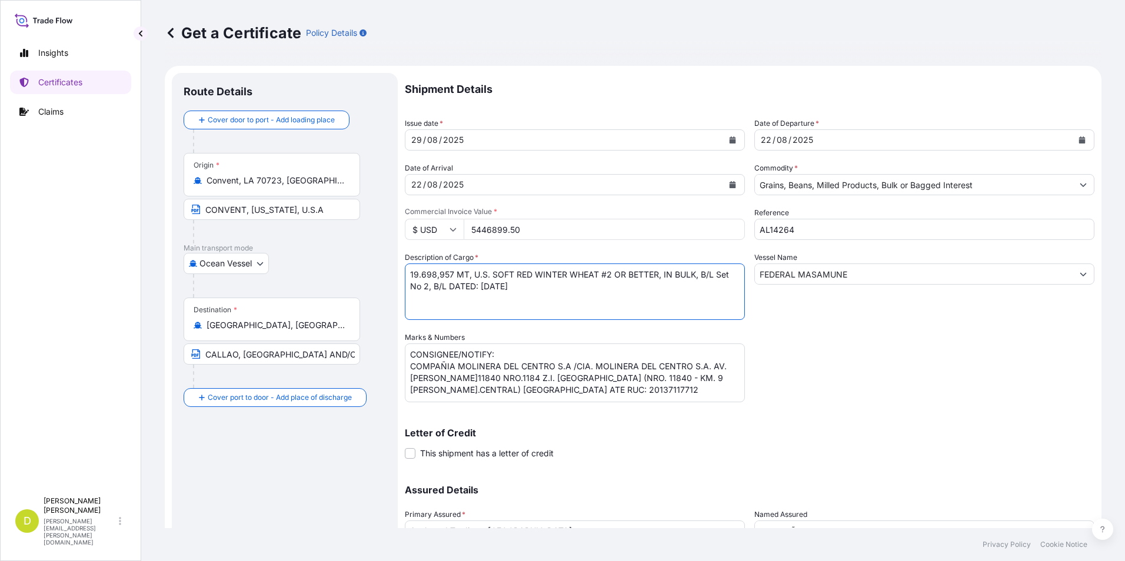
paste textarea "HARD RED WINTER WHEAT #2 OR BETTER, IN BULK"
click at [719, 310] on textarea "2.200,000 MT, U.S. SOFT RED WINTER WHEAT #2 OR BETTER, IN BULK, B/L Set No 2, B…" at bounding box center [575, 291] width 340 height 56
click at [428, 286] on textarea "2.200,000 MT, U.S. SOFT RED WINTER WHEAT #2 OR BETTER, IN BULK, B/L Set No 2, B…" at bounding box center [575, 291] width 340 height 56
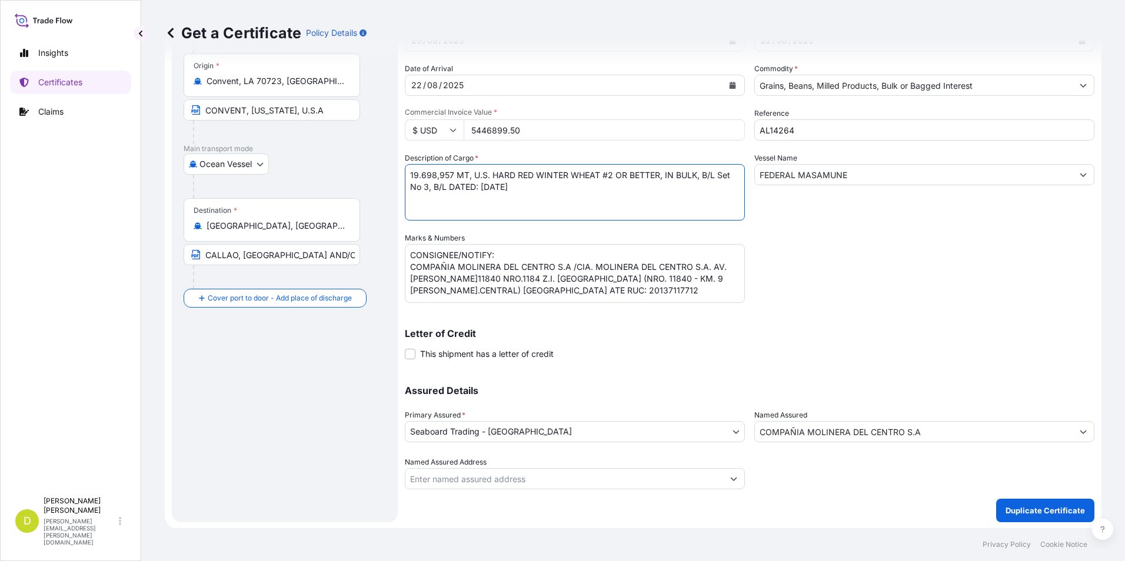
scroll to position [101, 0]
type textarea "19.698,957 MT, U.S. HARD RED WINTER WHEAT #2 OR BETTER, IN BULK, B/L Set No 3, …"
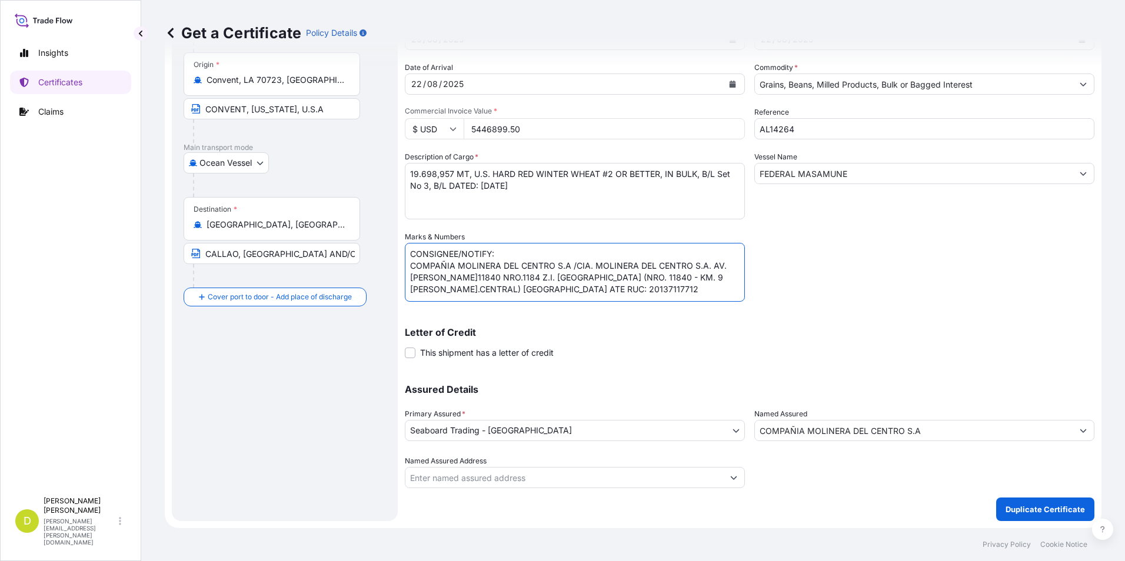
drag, startPoint x: 546, startPoint y: 299, endPoint x: 411, endPoint y: 269, distance: 138.7
click at [411, 269] on textarea "CONSIGNEE/NOTIFY: COMPAÑIA MOLINERA DEL CENTRO S.A /CIA. MOLINERA DEL CENTRO S.…" at bounding box center [575, 272] width 340 height 59
paste textarea ""SEABOARD OVERSEAS PERU S.A. [STREET_ADDRESS][PERSON_NAME] (TORRE CROMO) . [GEO…"
click at [619, 279] on textarea "CONSIGNEE/NOTIFY: COMPAÑIA MOLINERA DEL CENTRO S.A /CIA. MOLINERA DEL CENTRO S.…" at bounding box center [575, 272] width 340 height 59
type textarea "CONSIGNEE/NOTIFY: SEABOARD OVERSEAS PERU S.A. [STREET_ADDRESS][PERSON_NAME] (TO…"
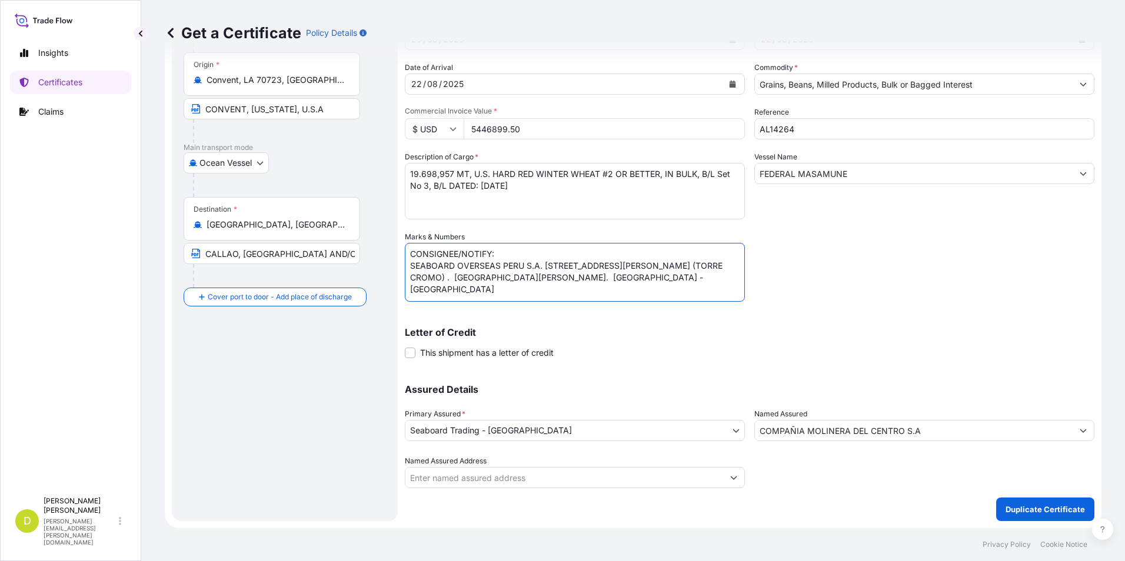
click at [916, 428] on input "COMPAÑIA MOLINERA DEL CENTRO S.A" at bounding box center [914, 430] width 318 height 21
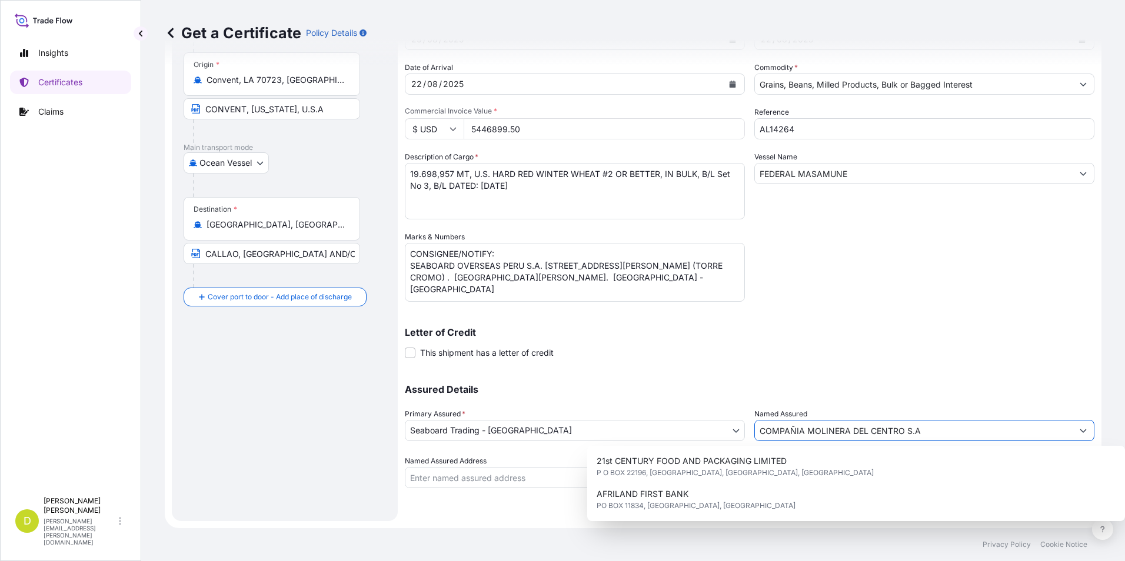
drag, startPoint x: 952, startPoint y: 432, endPoint x: 679, endPoint y: 429, distance: 272.9
click at [679, 429] on div "Assured Details Primary Assured * Seaboard Trading - Colombia Seaboard Corporat…" at bounding box center [749, 430] width 689 height 118
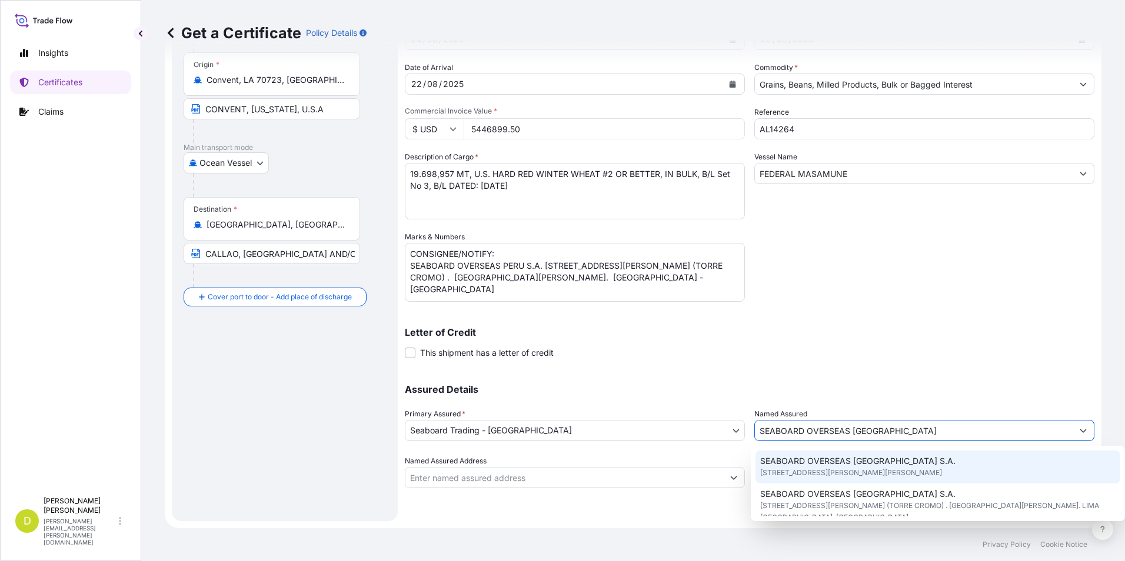
click at [829, 464] on span "SEABOARD OVERSEAS [GEOGRAPHIC_DATA] S.A." at bounding box center [857, 461] width 195 height 12
type input "SEABOARD OVERSEAS [GEOGRAPHIC_DATA] S.A."
type input "[STREET_ADDRESS][PERSON_NAME][PERSON_NAME]"
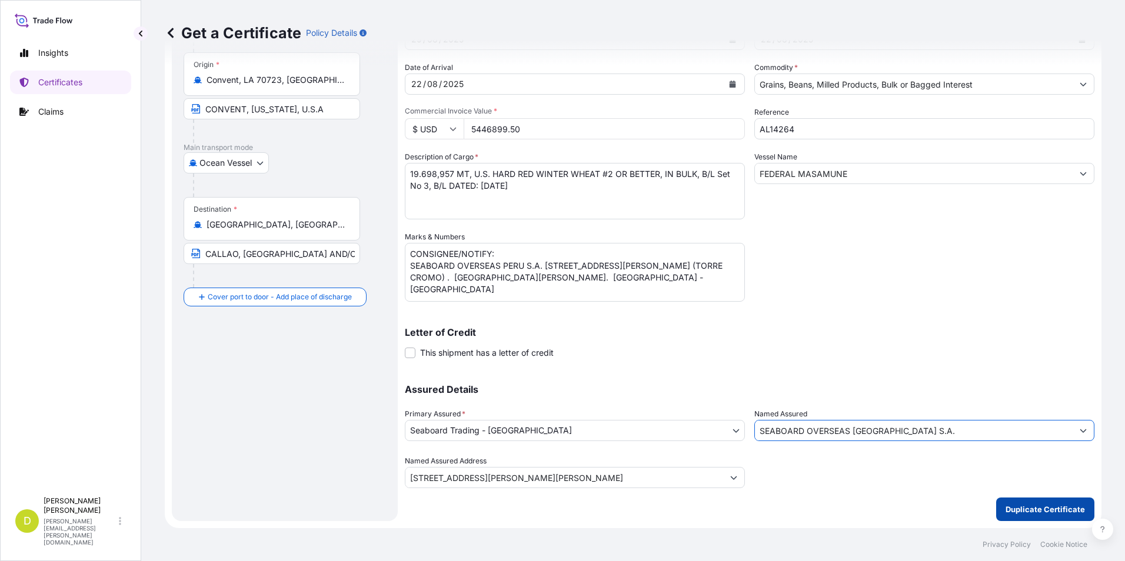
type input "SEABOARD OVERSEAS [GEOGRAPHIC_DATA] S.A."
click at [1046, 515] on p "Duplicate Certificate" at bounding box center [1044, 509] width 79 height 12
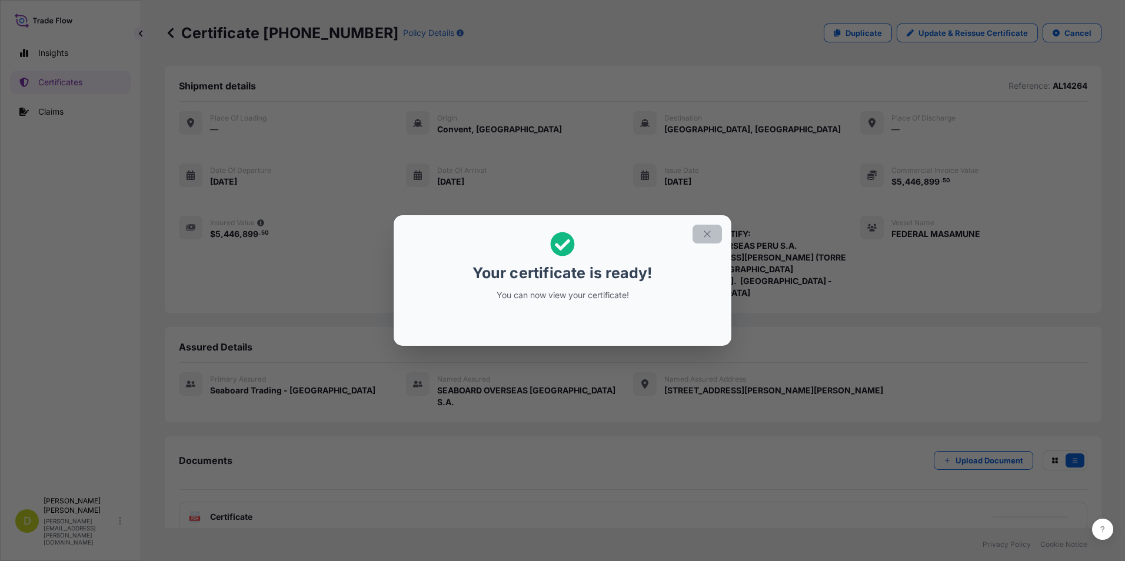
click at [711, 241] on button "button" at bounding box center [706, 234] width 29 height 19
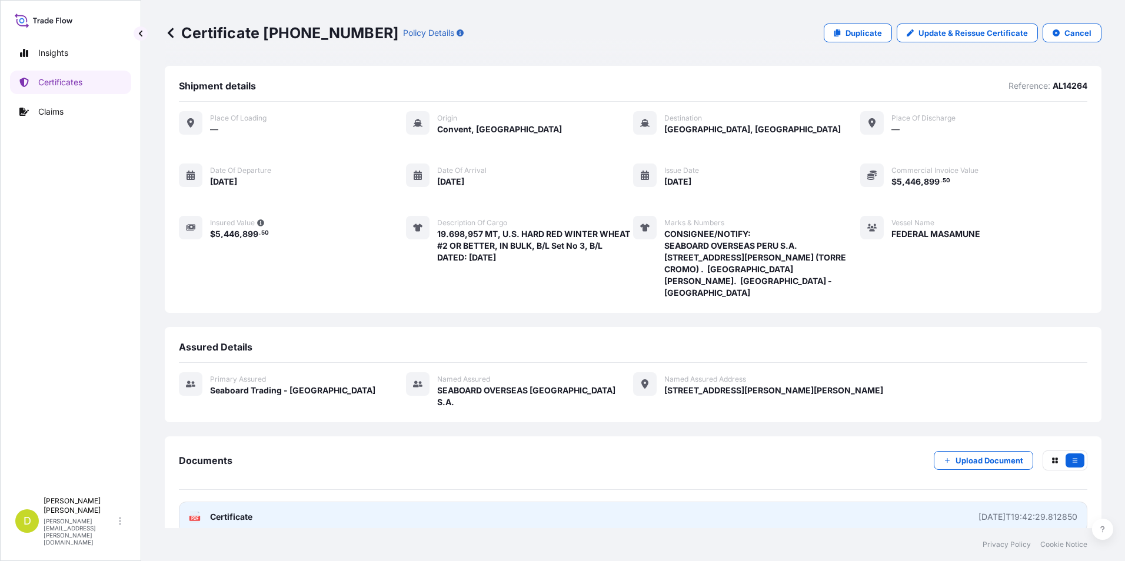
click at [403, 502] on link "PDF Certificate [DATE]T19:42:29.812850" at bounding box center [633, 517] width 908 height 31
